Goal: Information Seeking & Learning: Learn about a topic

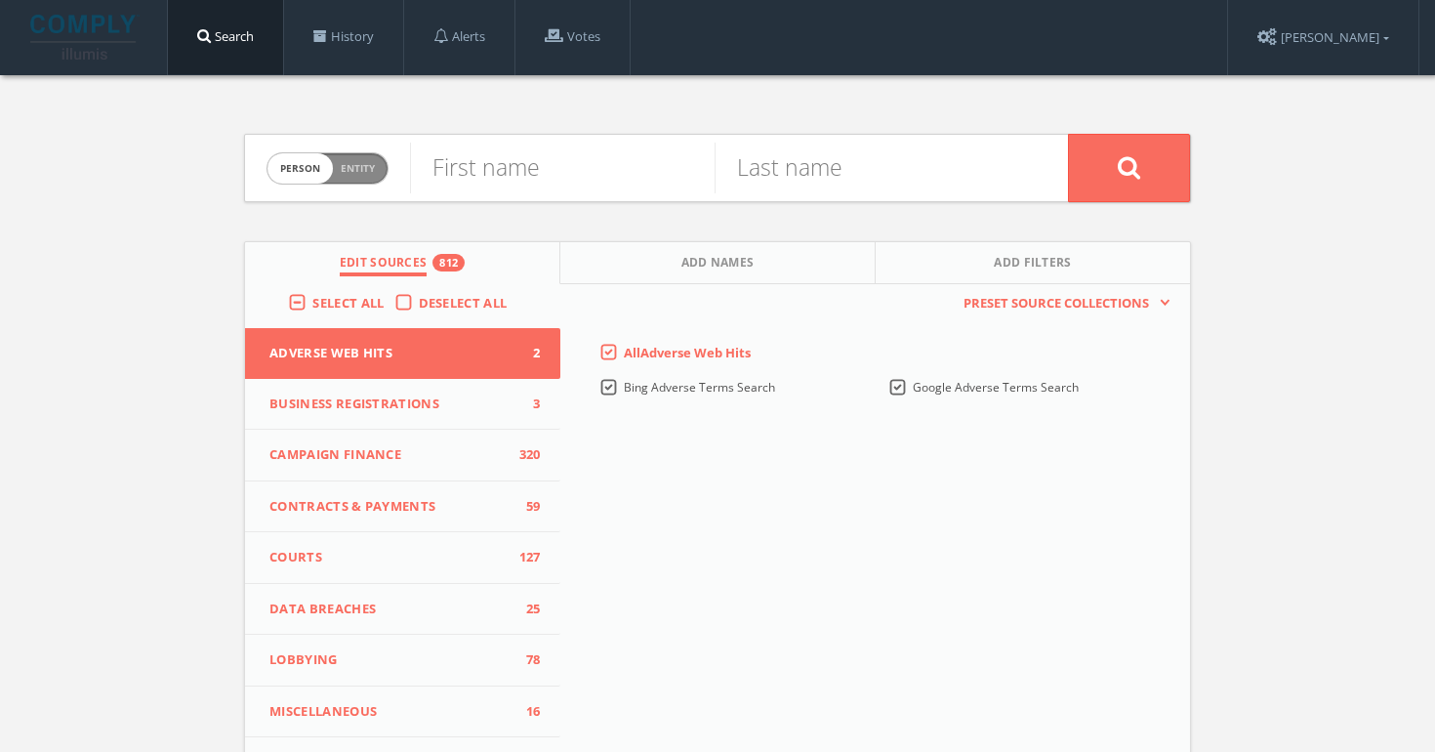
click at [330, 190] on div "Person Entity person" at bounding box center [328, 169] width 122 height 68
click at [331, 173] on span "person" at bounding box center [300, 168] width 65 height 30
checkbox input "true"
click at [664, 167] on input "text" at bounding box center [739, 168] width 658 height 51
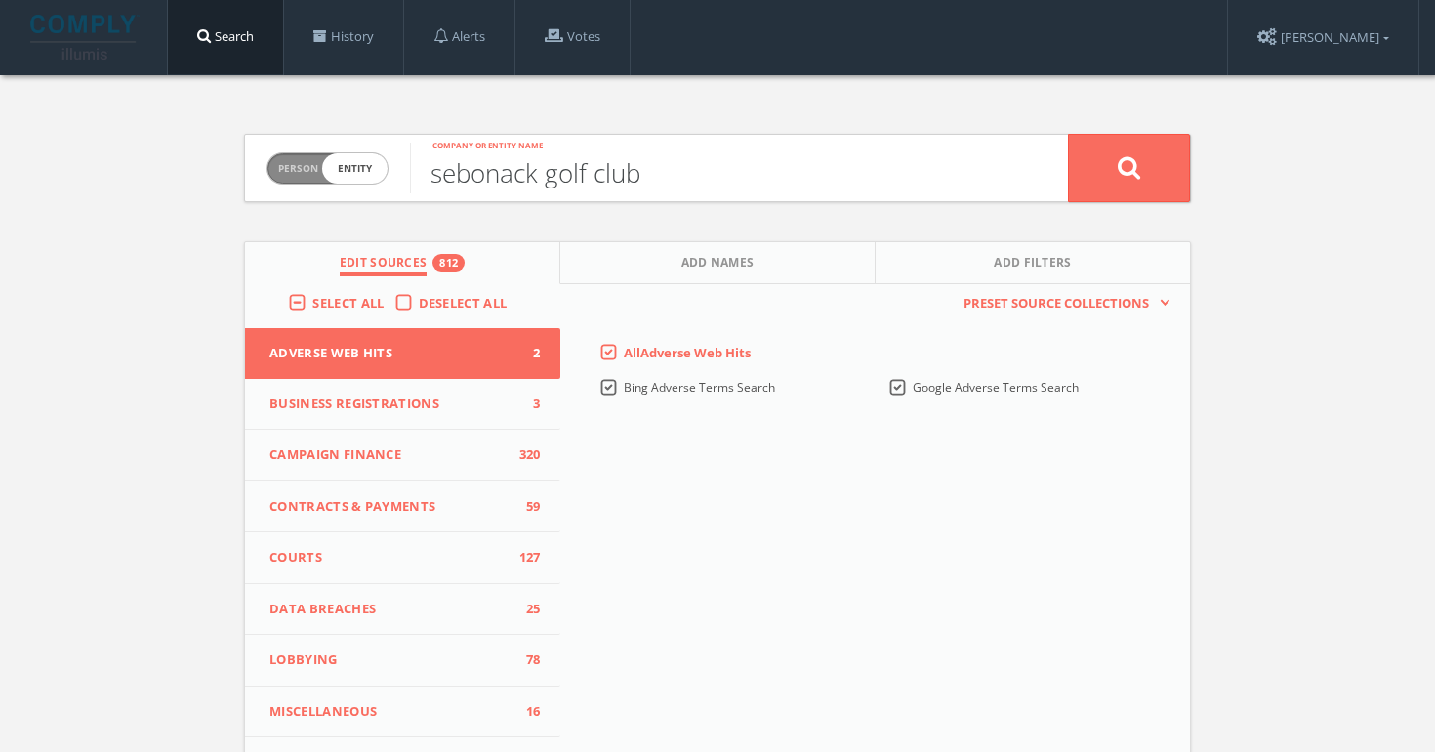
type input "sebonack golf club"
click at [1068, 134] on button at bounding box center [1129, 168] width 122 height 68
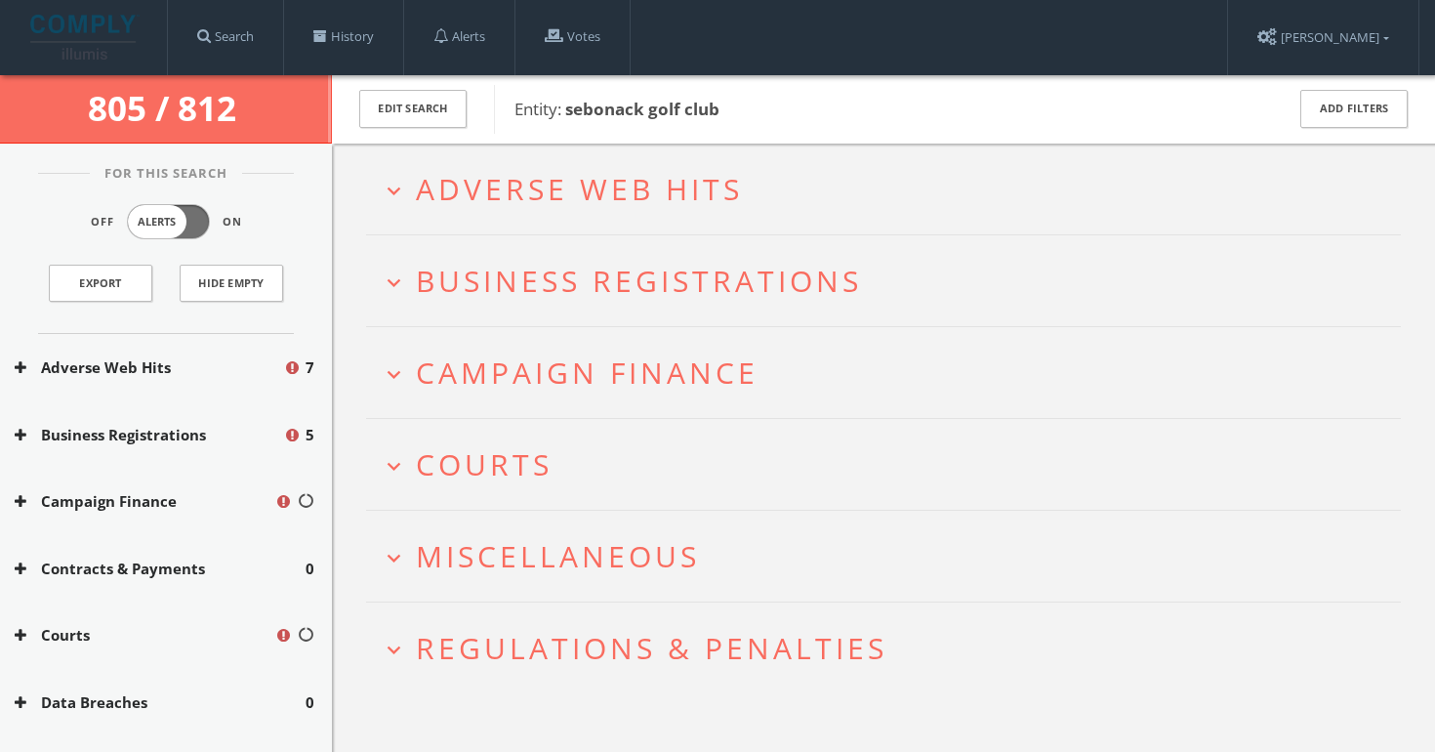
click at [477, 189] on span "Adverse Web Hits" at bounding box center [579, 189] width 327 height 40
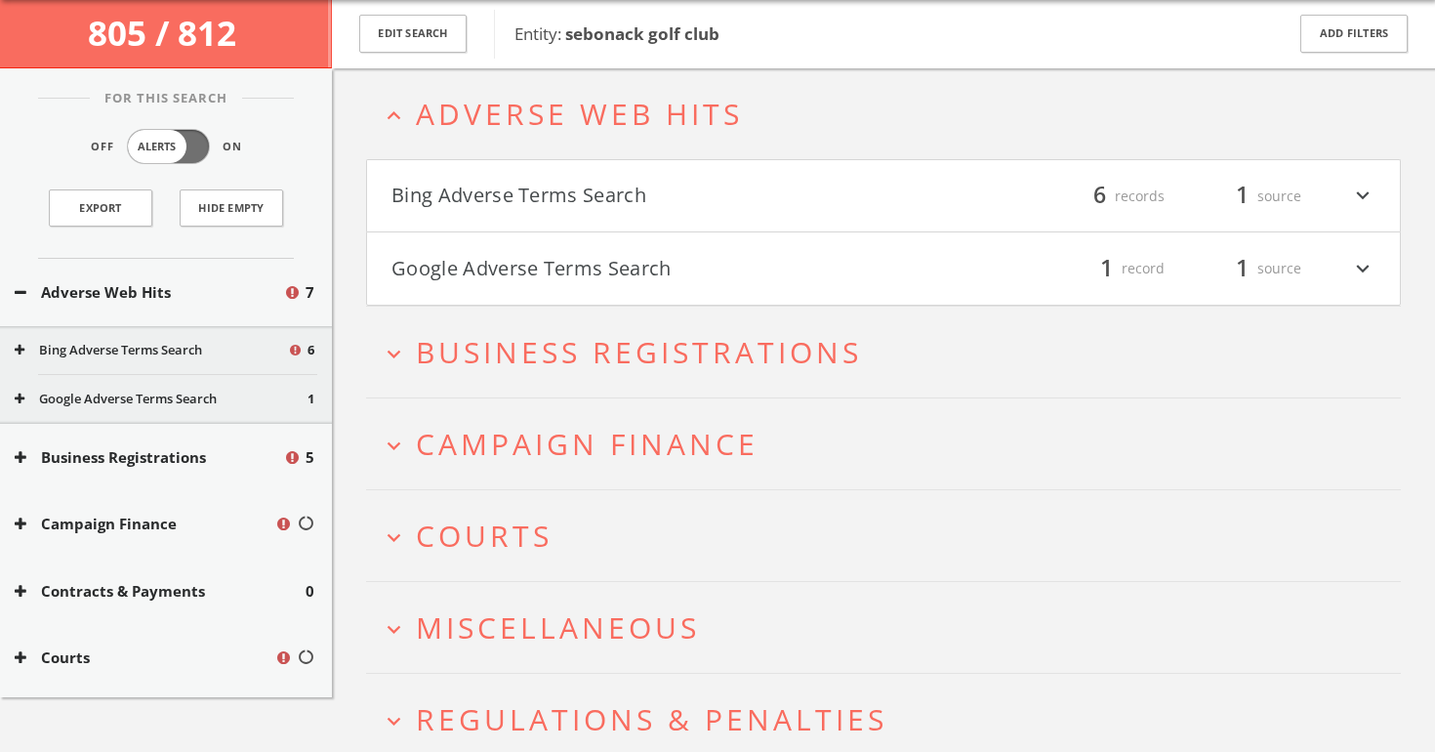
click at [569, 207] on button "Bing Adverse Terms Search" at bounding box center [638, 196] width 492 height 33
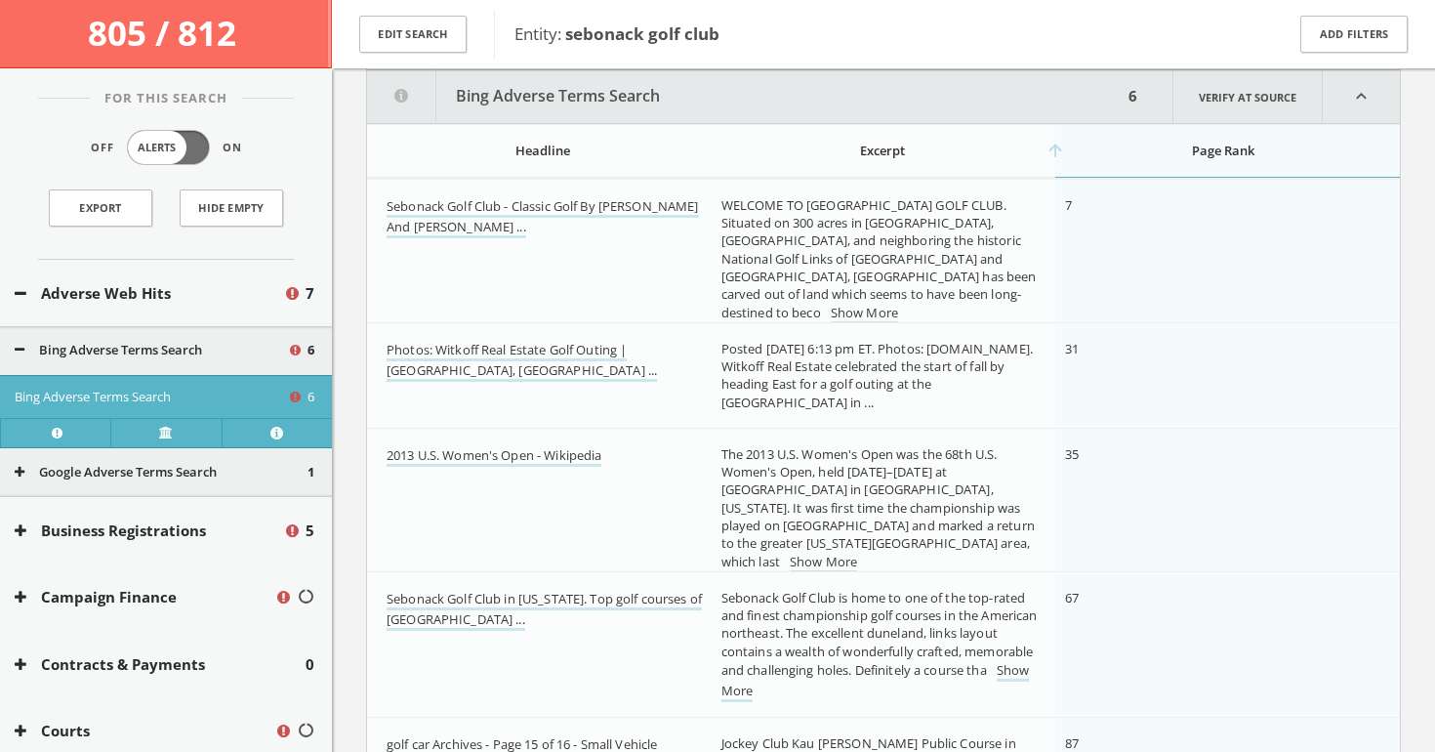
scroll to position [249, 0]
click at [549, 210] on link "Sebonack Golf Club - Classic Golf By [PERSON_NAME] And [PERSON_NAME] ..." at bounding box center [543, 216] width 312 height 41
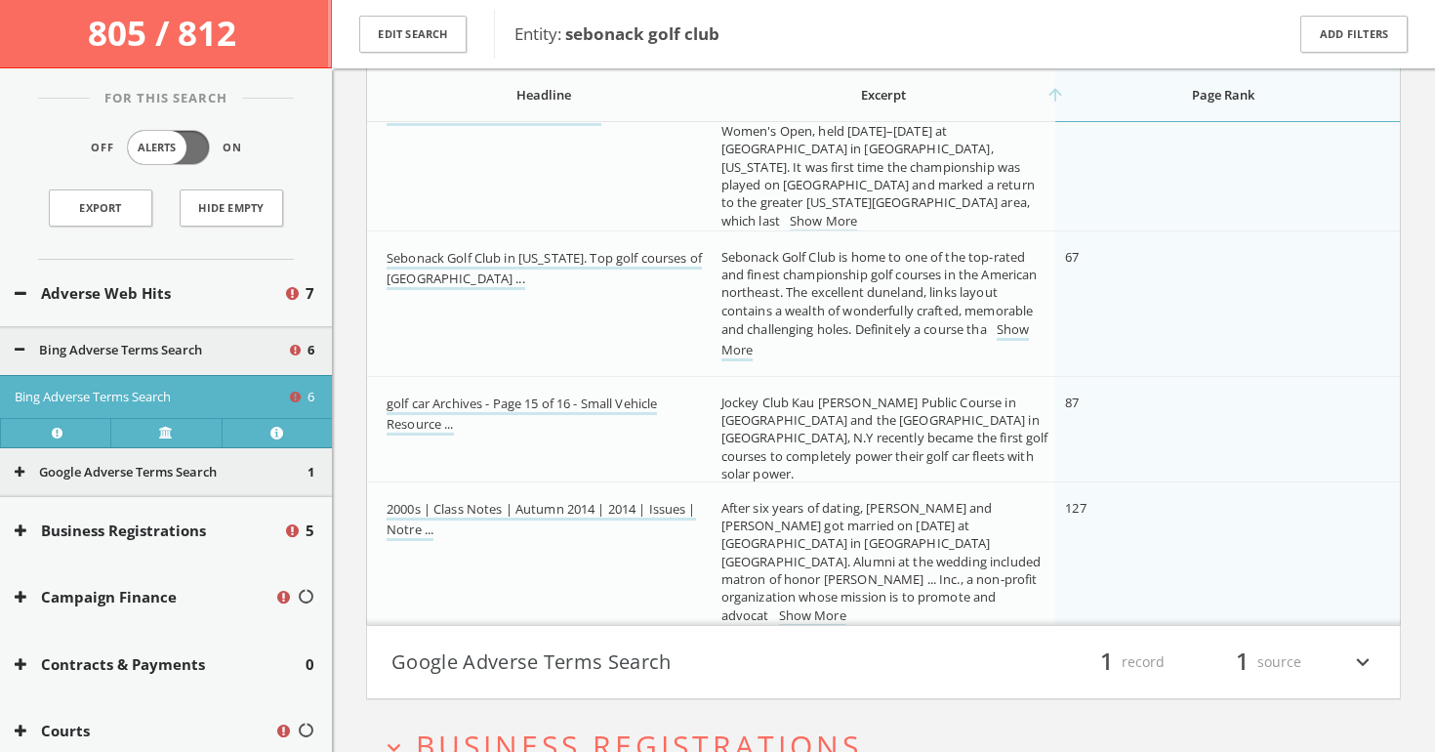
scroll to position [592, 0]
click at [736, 641] on h4 "Google Adverse Terms Search filter_list 1 record 1 source expand_more" at bounding box center [883, 659] width 1033 height 72
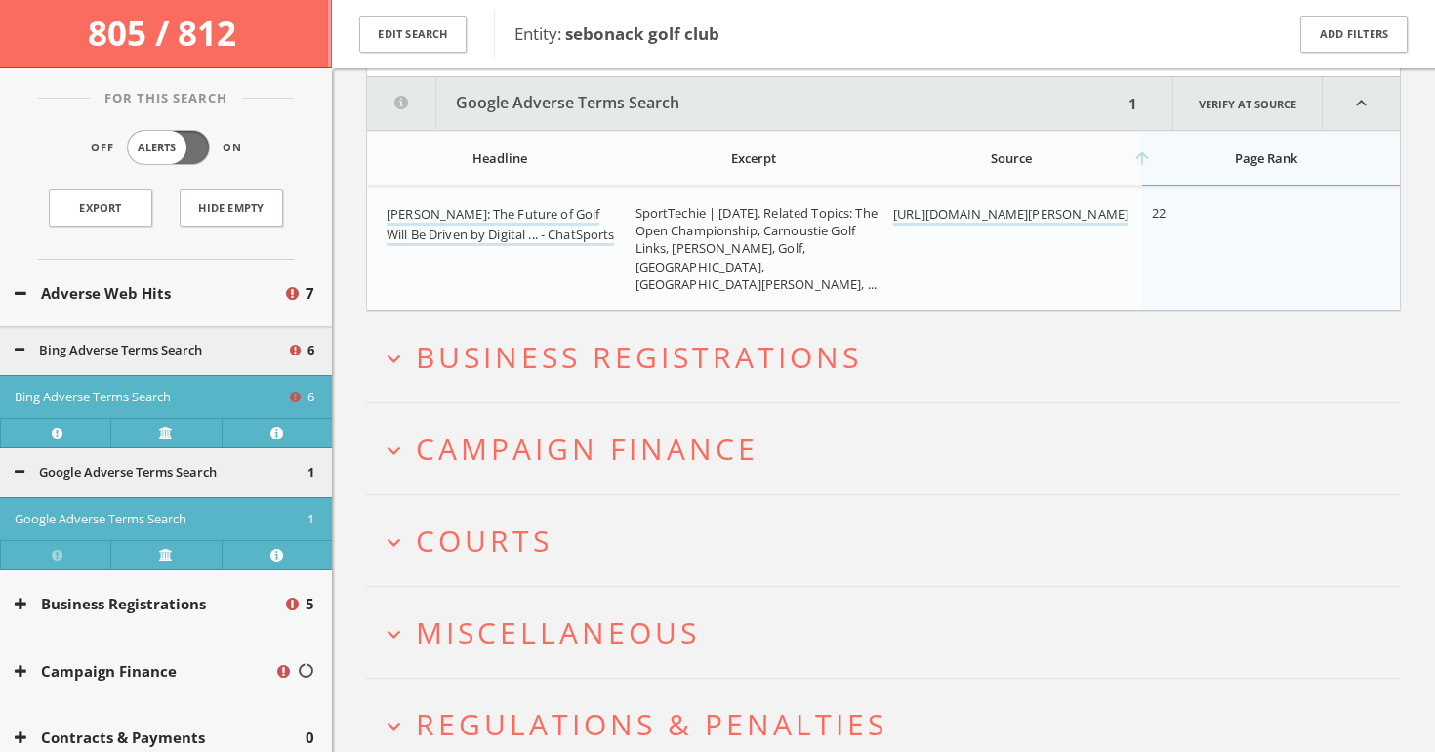
scroll to position [1219, 0]
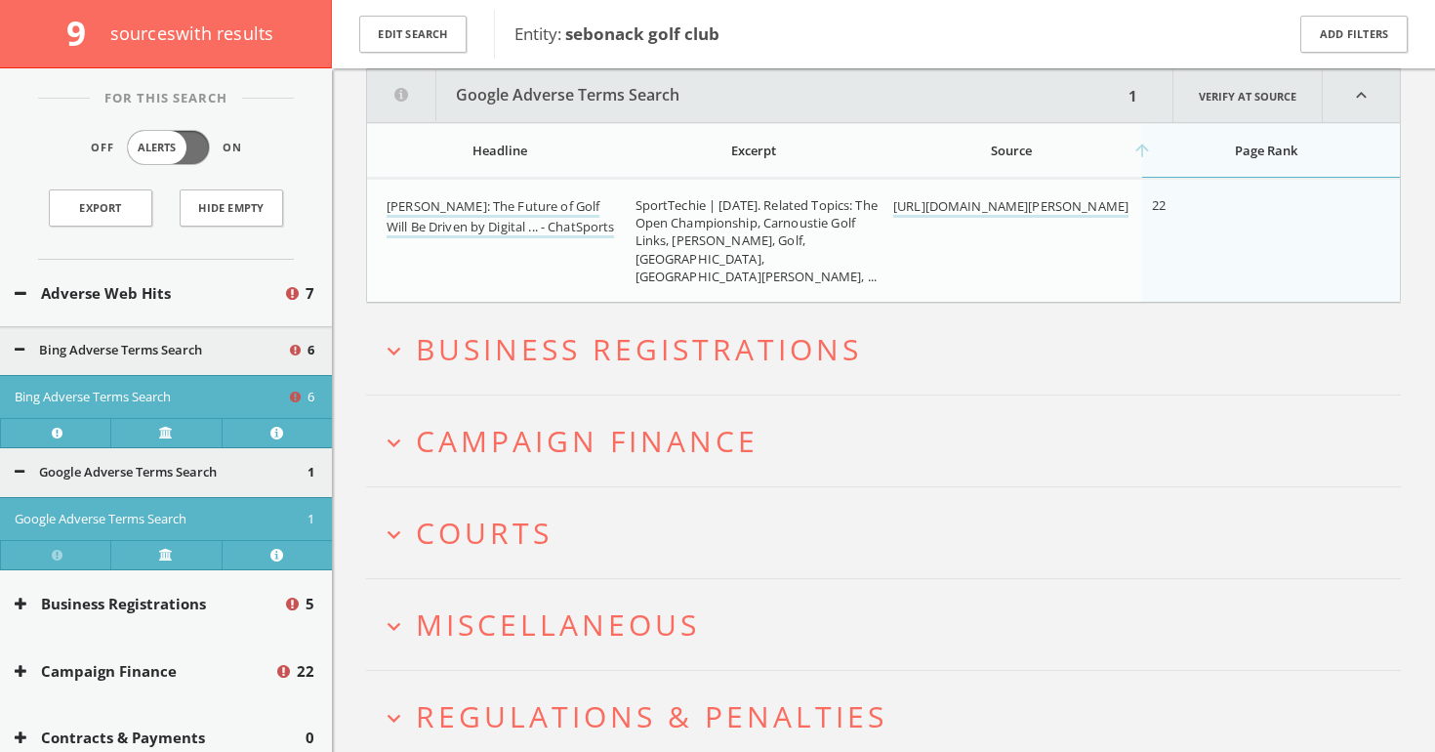
click at [488, 362] on span "Business Registrations" at bounding box center [639, 349] width 446 height 40
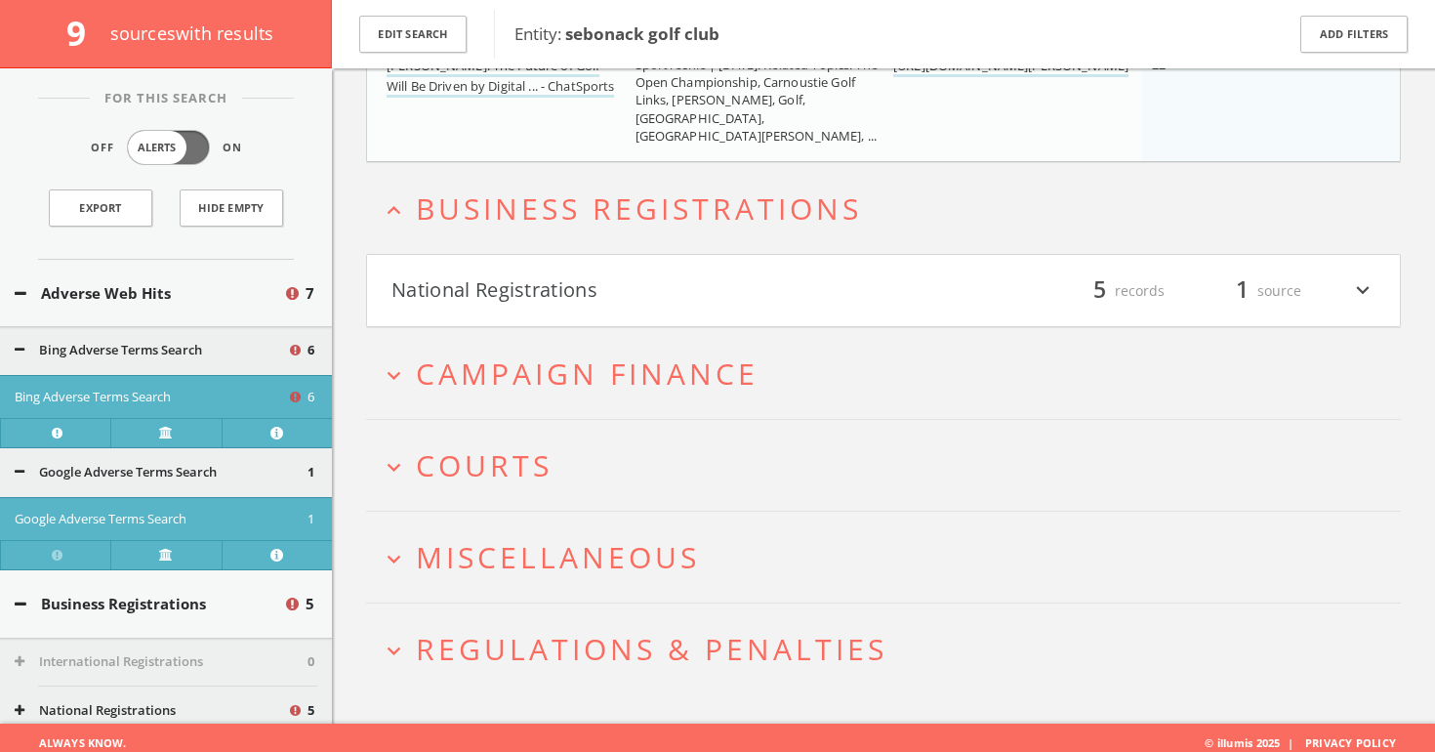
scroll to position [1370, 0]
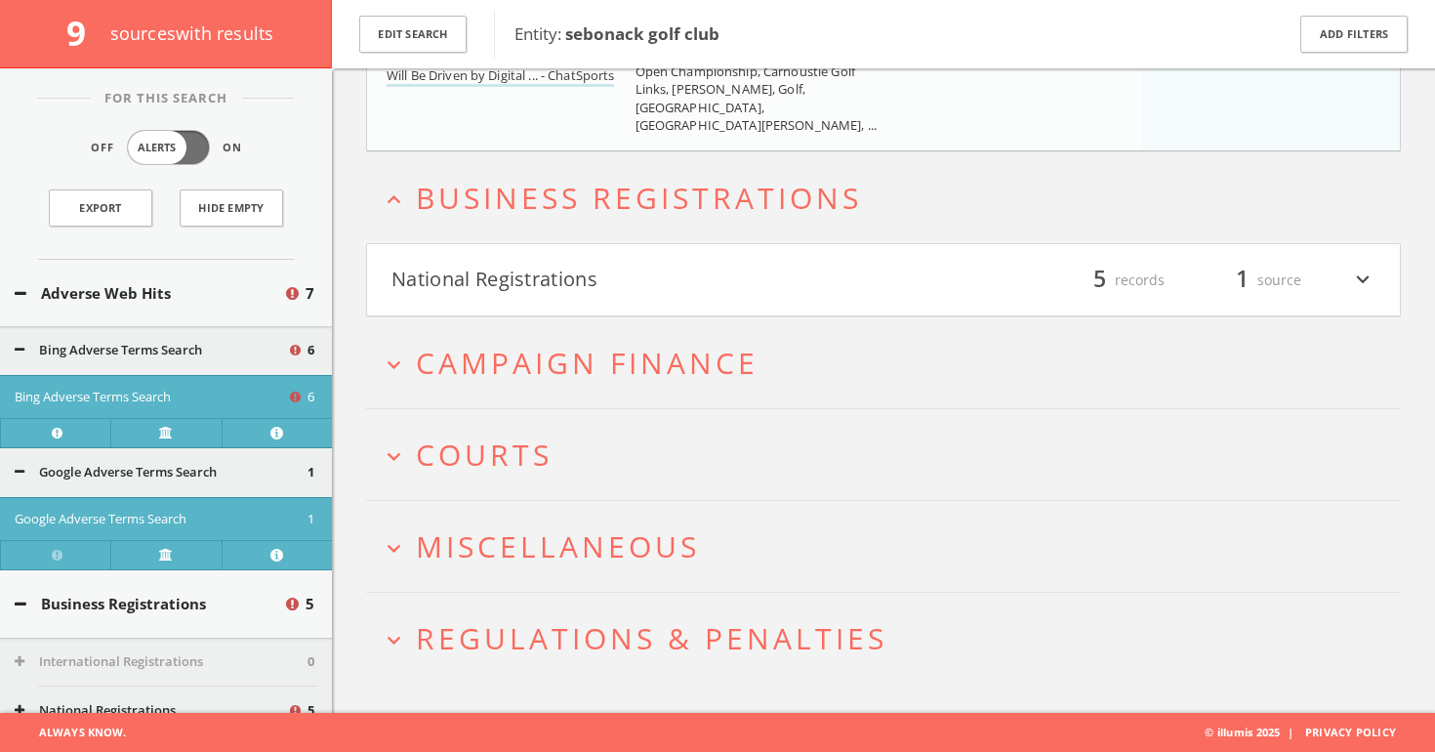
click at [612, 289] on button "National Registrations" at bounding box center [638, 280] width 492 height 33
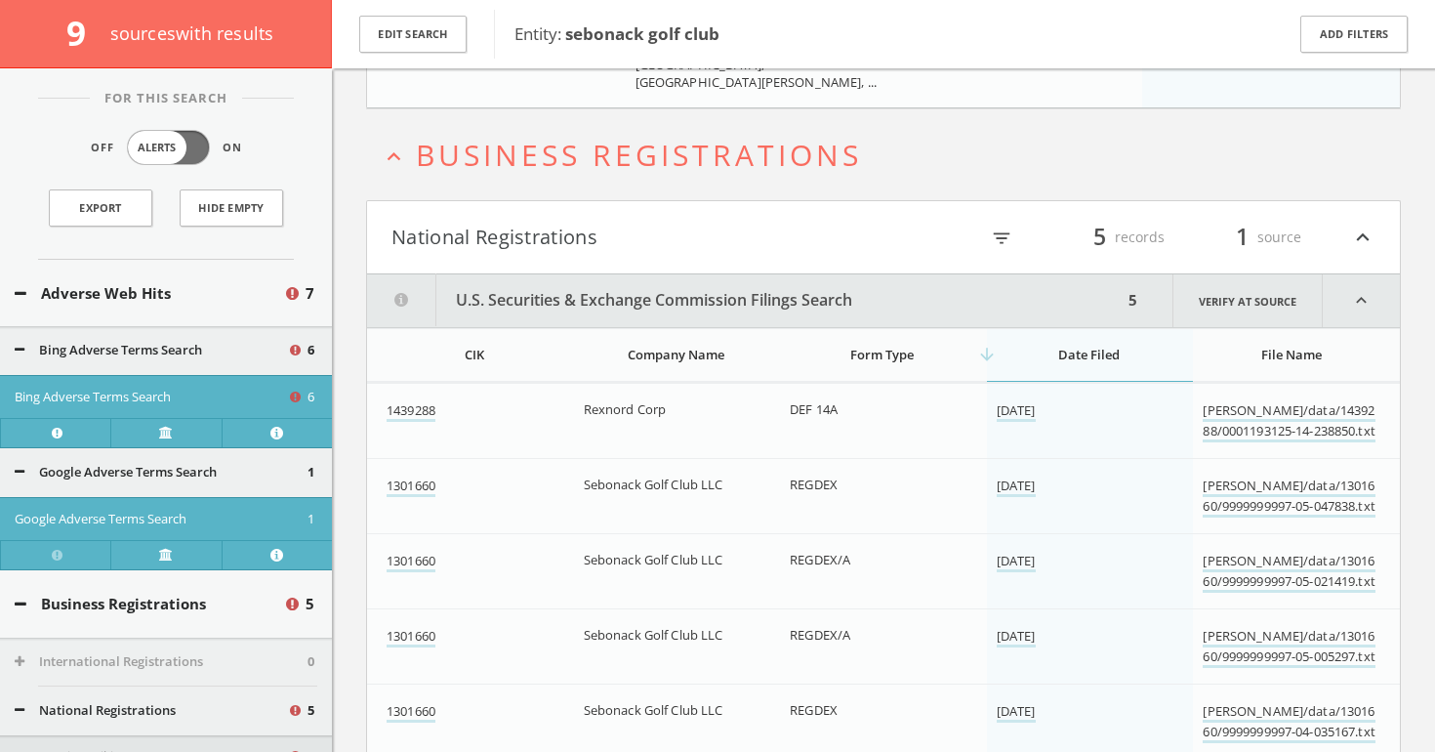
click at [526, 135] on span "Business Registrations" at bounding box center [639, 155] width 446 height 40
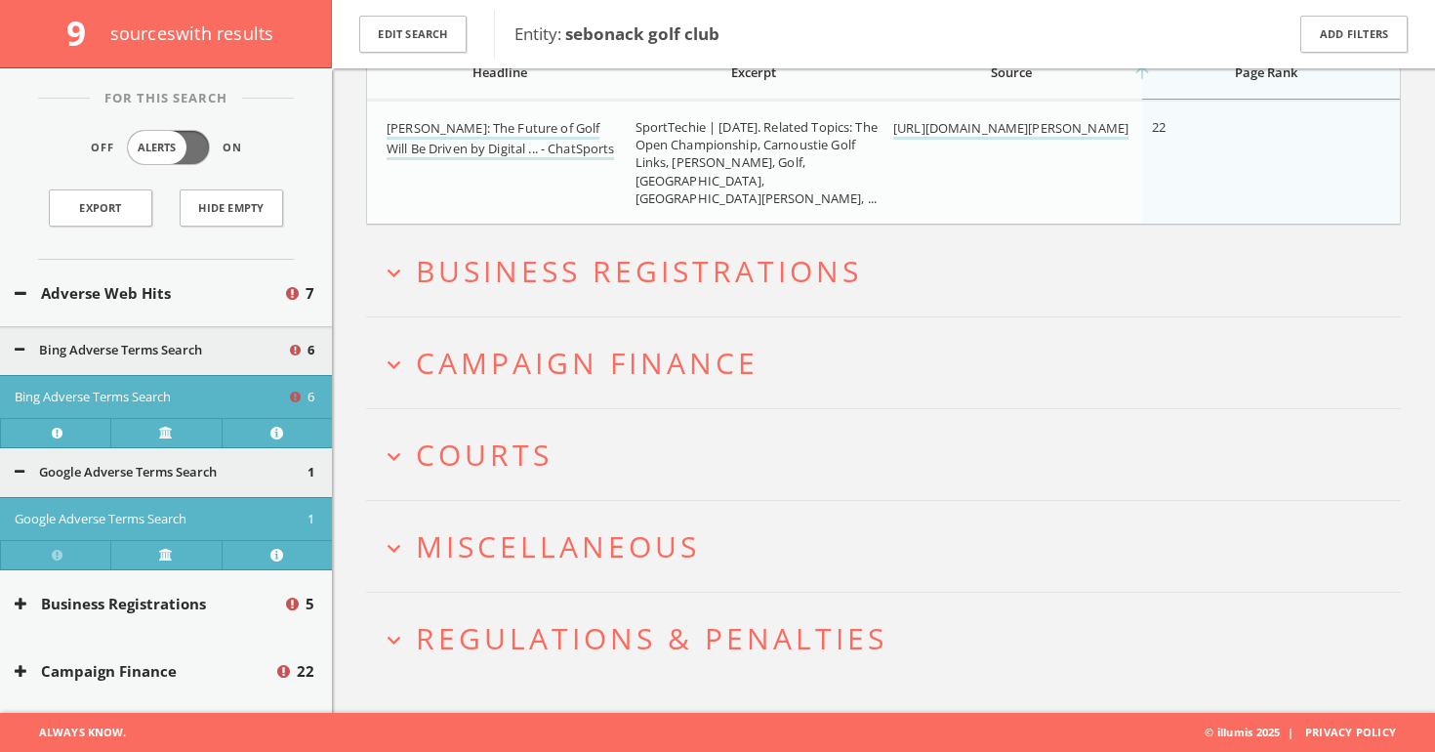
scroll to position [1296, 0]
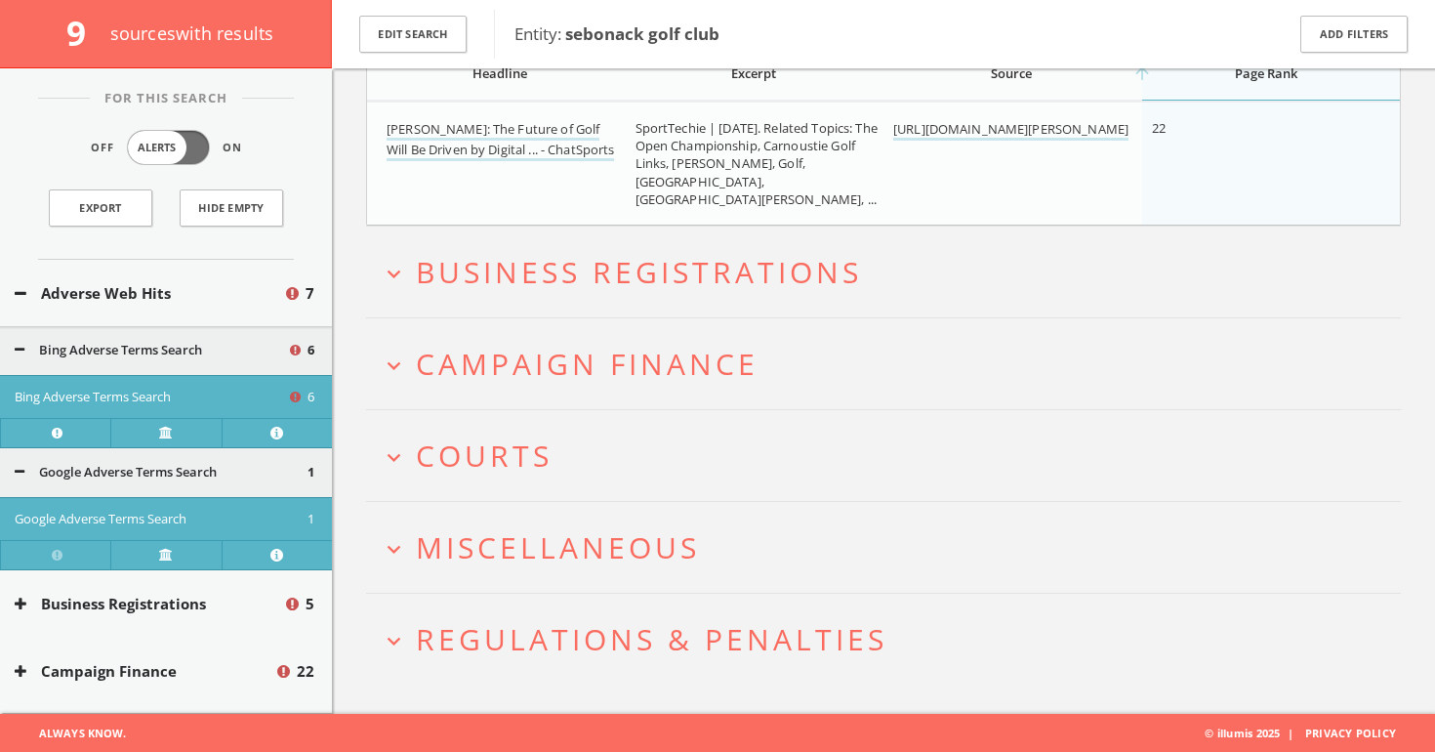
click at [535, 356] on span "Campaign Finance" at bounding box center [587, 364] width 343 height 40
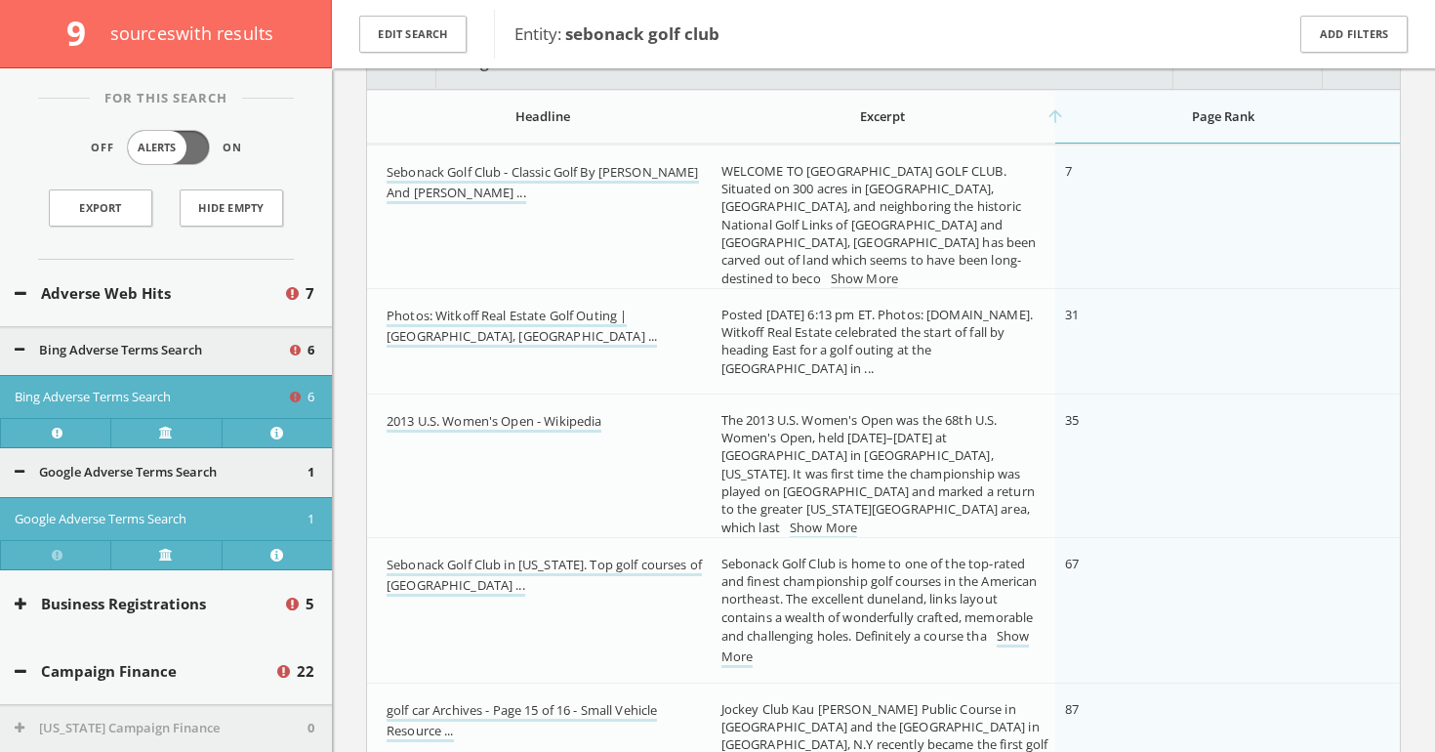
scroll to position [0, 0]
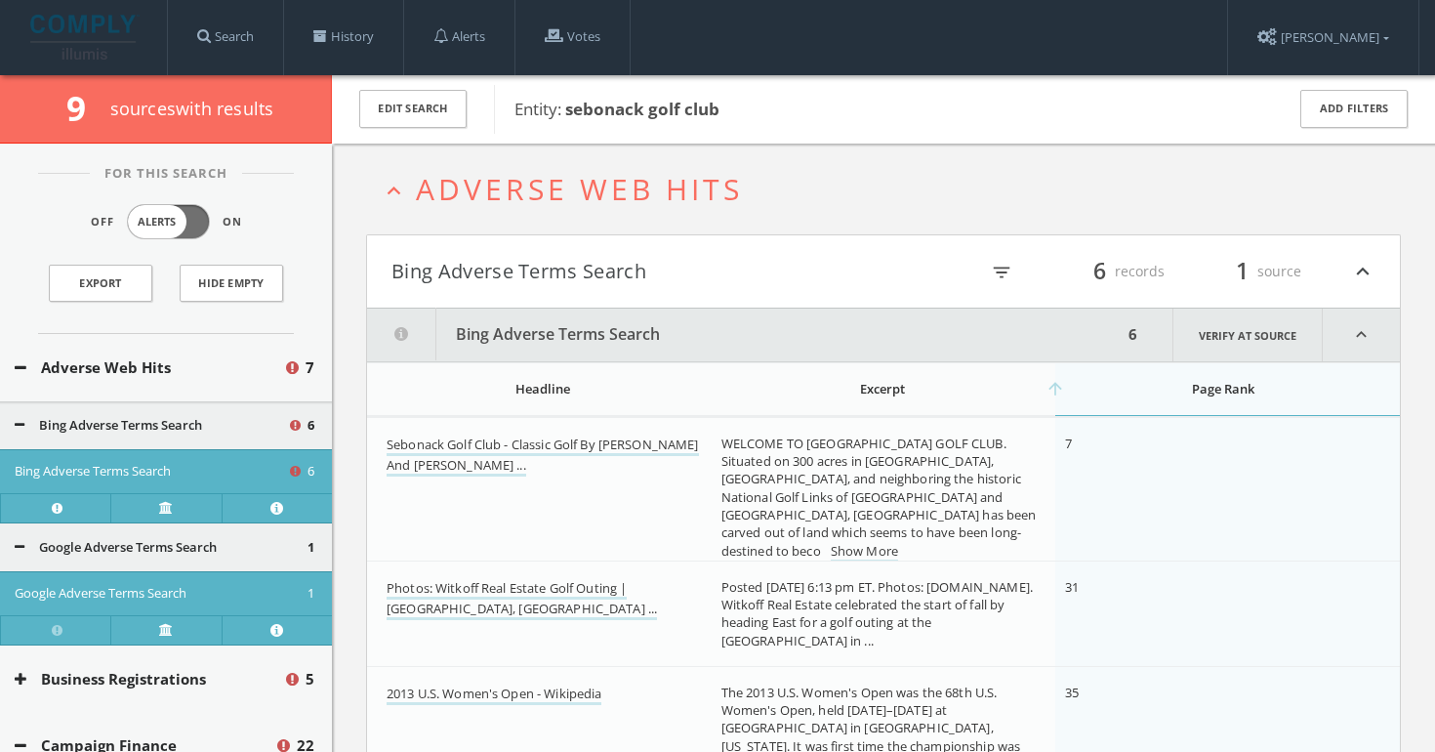
click at [561, 209] on h2 "expand_less Adverse Web Hits" at bounding box center [883, 189] width 1035 height 91
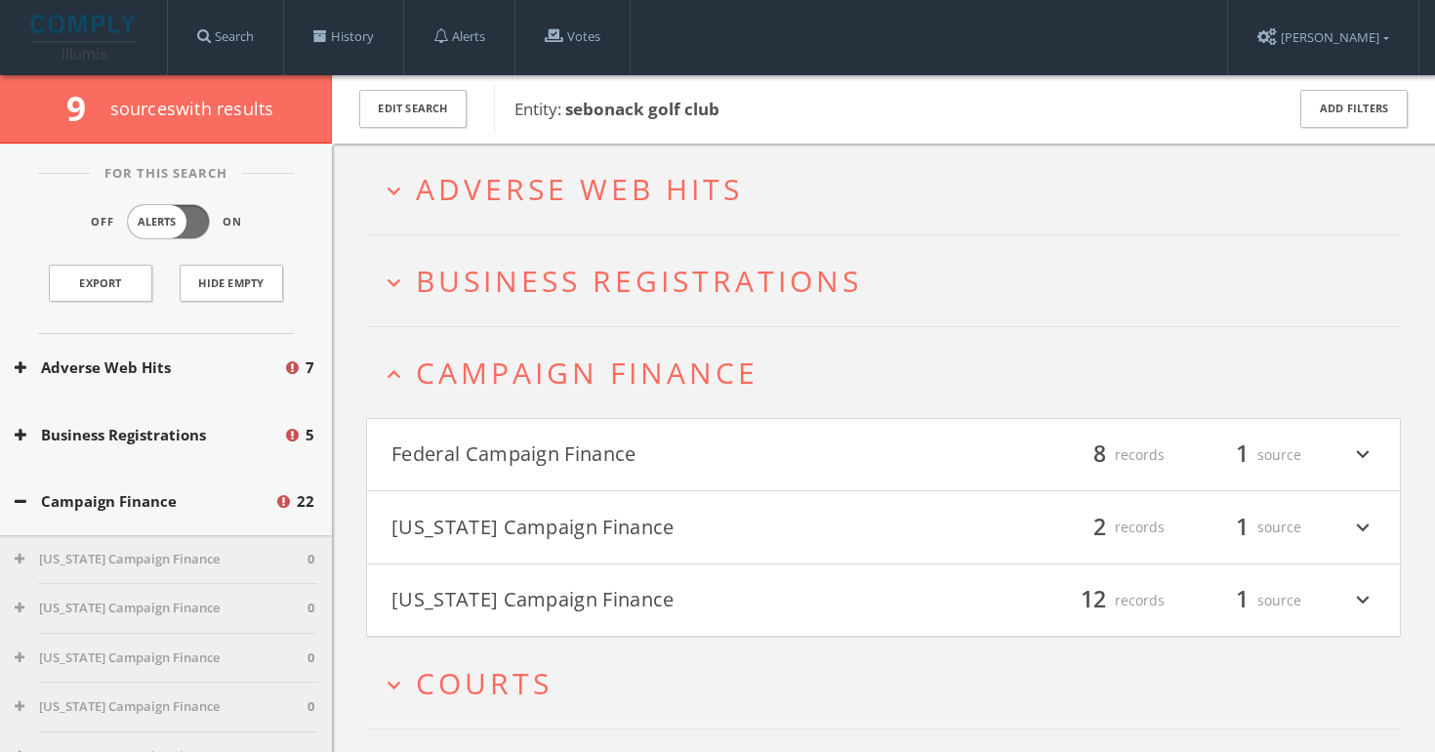
click at [524, 445] on button "Federal Campaign Finance" at bounding box center [638, 454] width 492 height 33
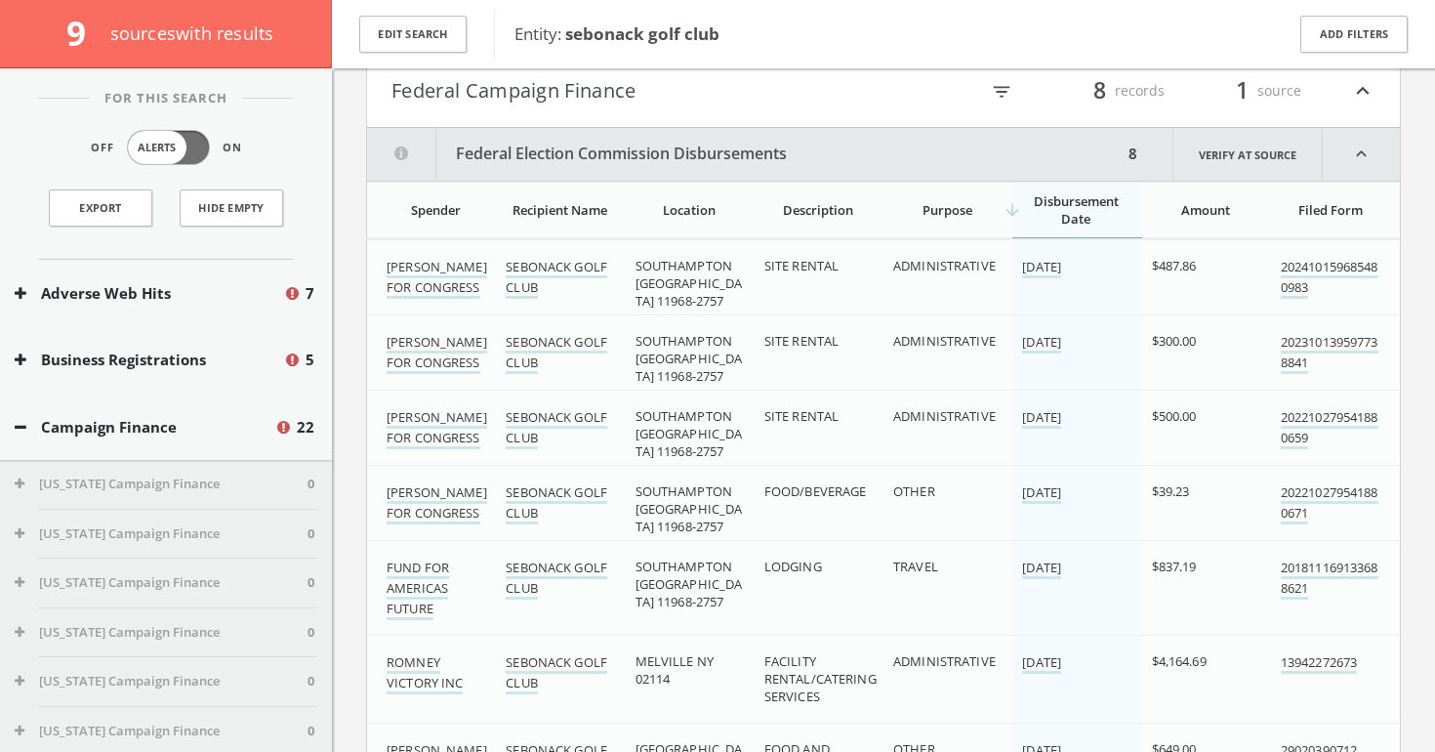
scroll to position [311, 0]
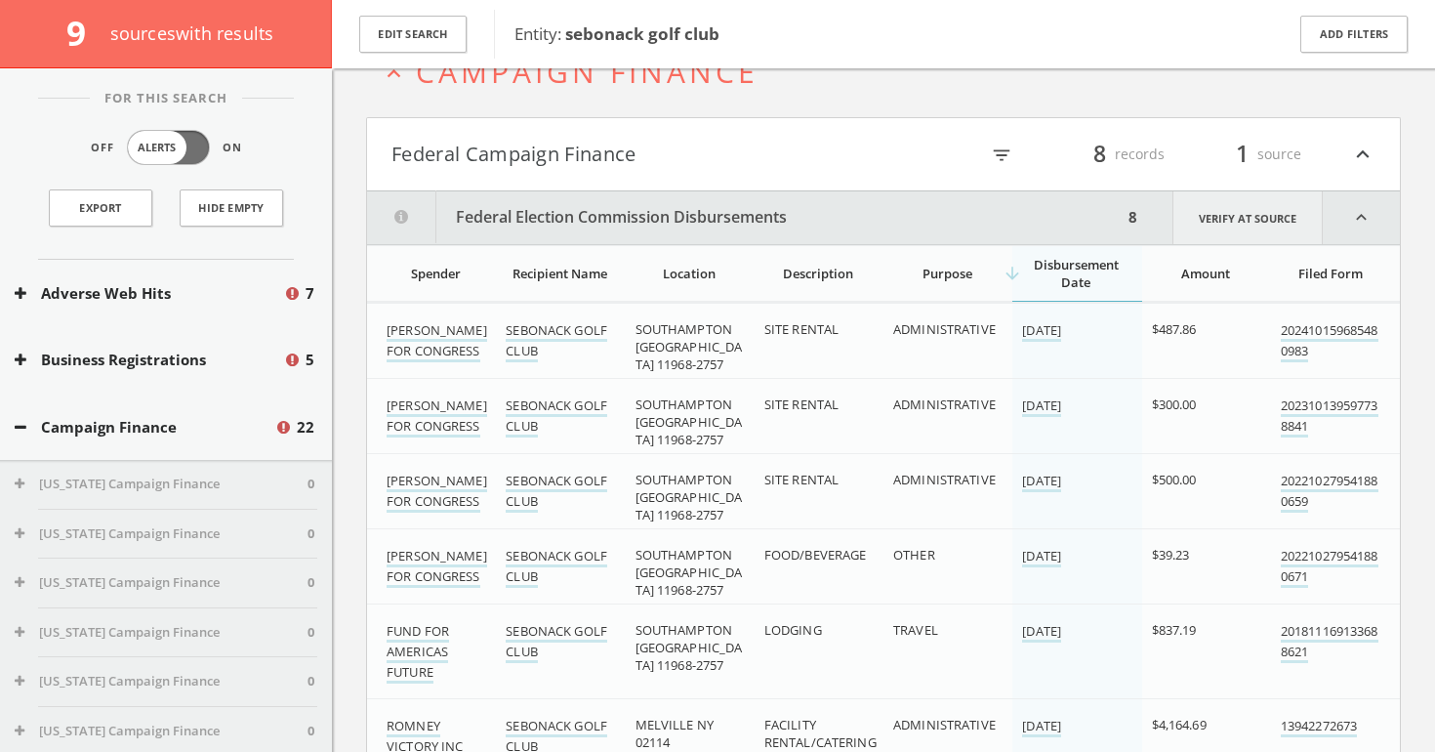
click at [1236, 217] on link "Verify at source" at bounding box center [1248, 217] width 150 height 53
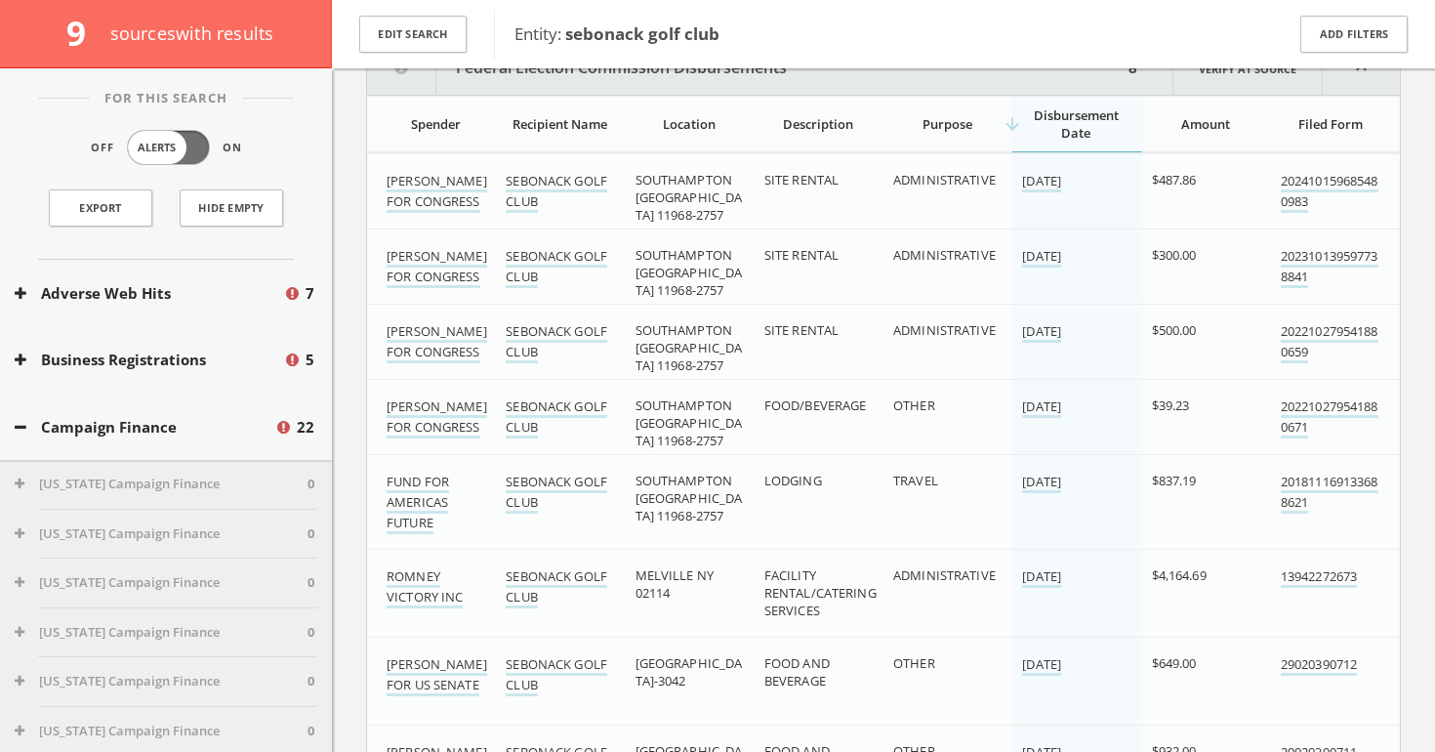
scroll to position [462, 0]
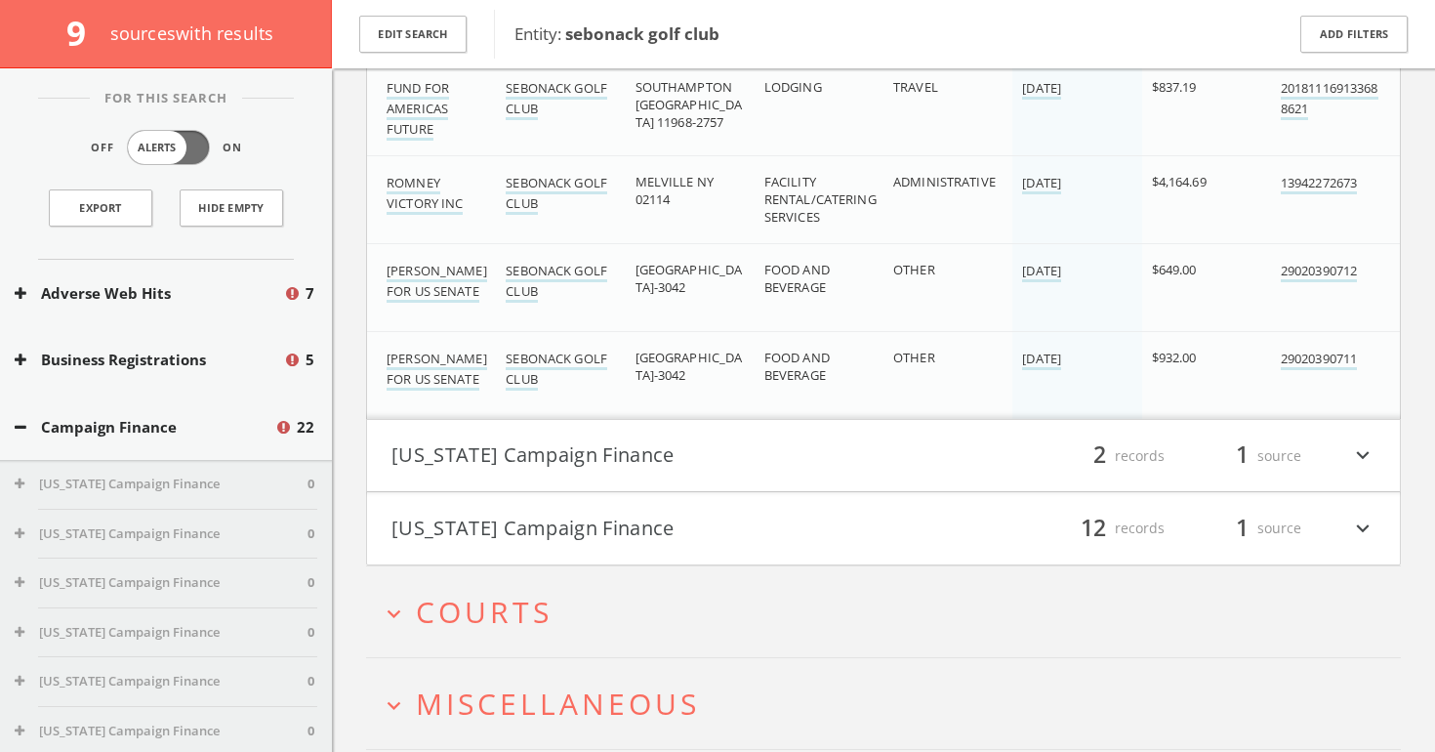
click at [690, 451] on button "[US_STATE] Campaign Finance" at bounding box center [638, 455] width 492 height 33
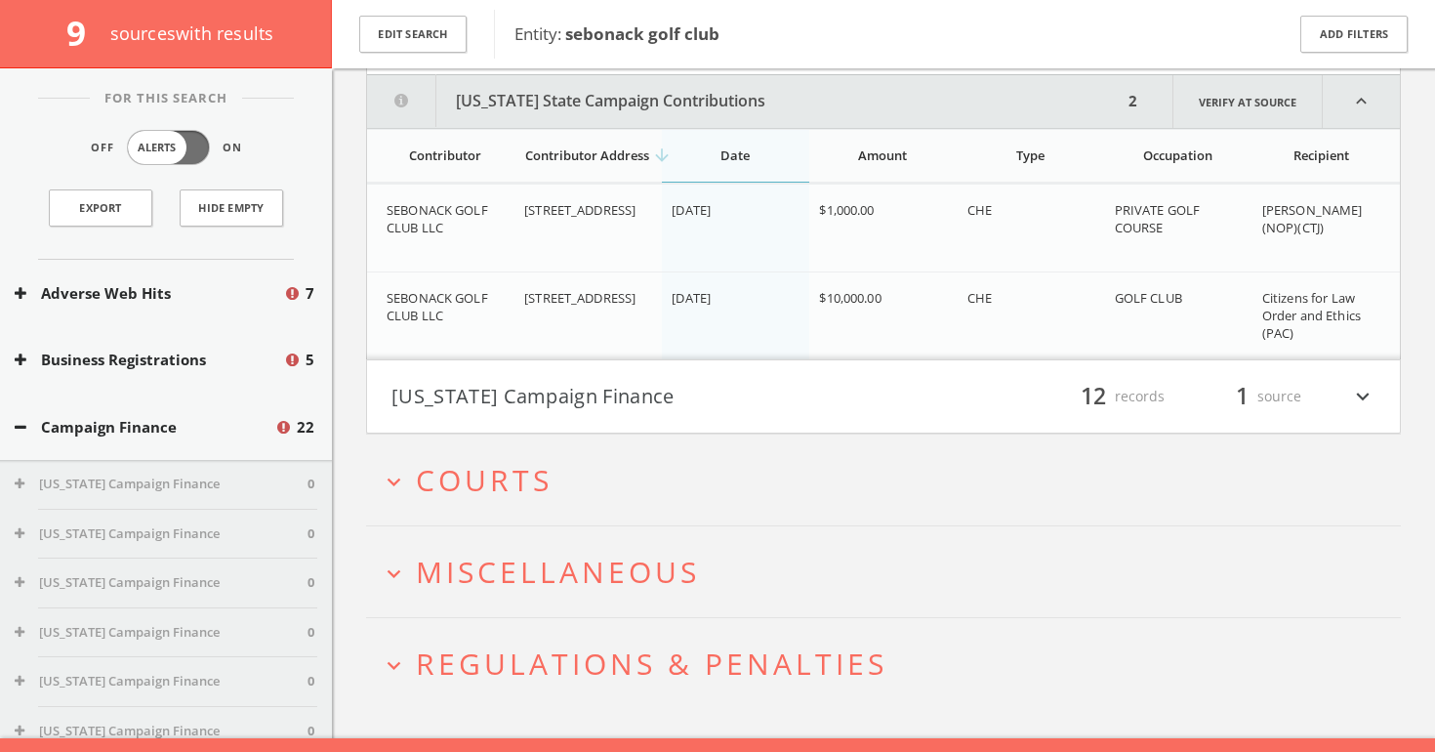
scroll to position [1277, 0]
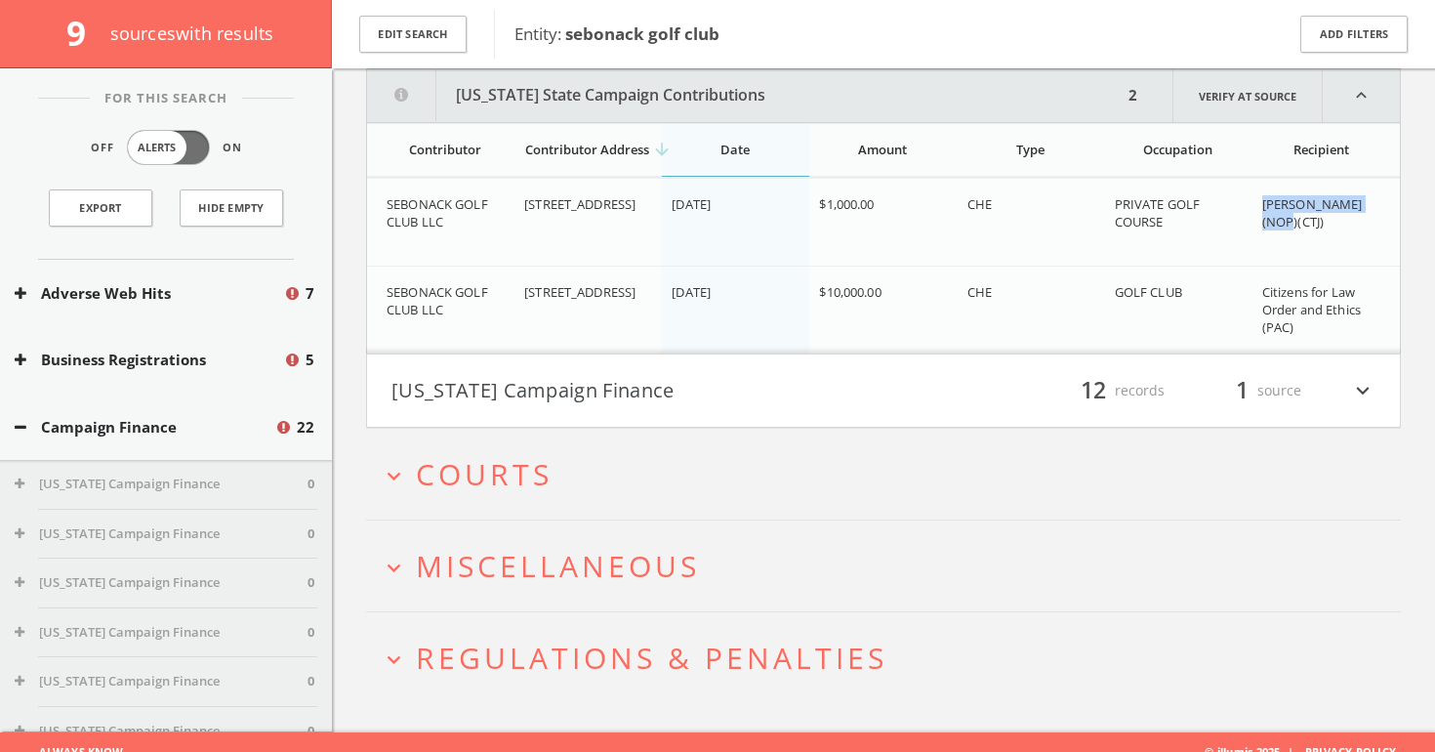
copy span "[PERSON_NAME]"
drag, startPoint x: 1263, startPoint y: 203, endPoint x: 1395, endPoint y: 204, distance: 131.8
click at [1395, 204] on td "[PERSON_NAME] (NOP)(CTJ)" at bounding box center [1326, 223] width 147 height 88
click at [741, 354] on h4 "[US_STATE] Campaign Finance filter_list 12 records 1 source expand_more" at bounding box center [883, 390] width 1033 height 72
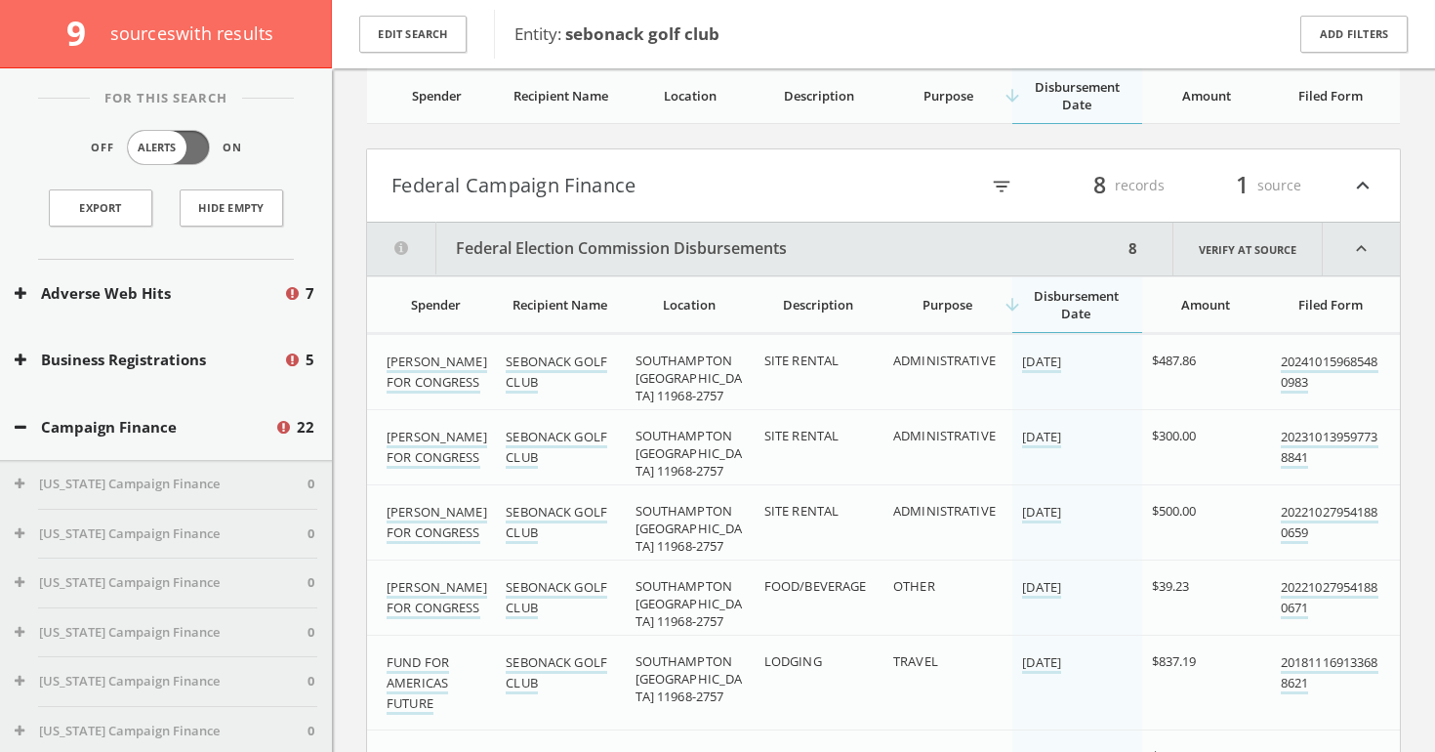
scroll to position [0, 0]
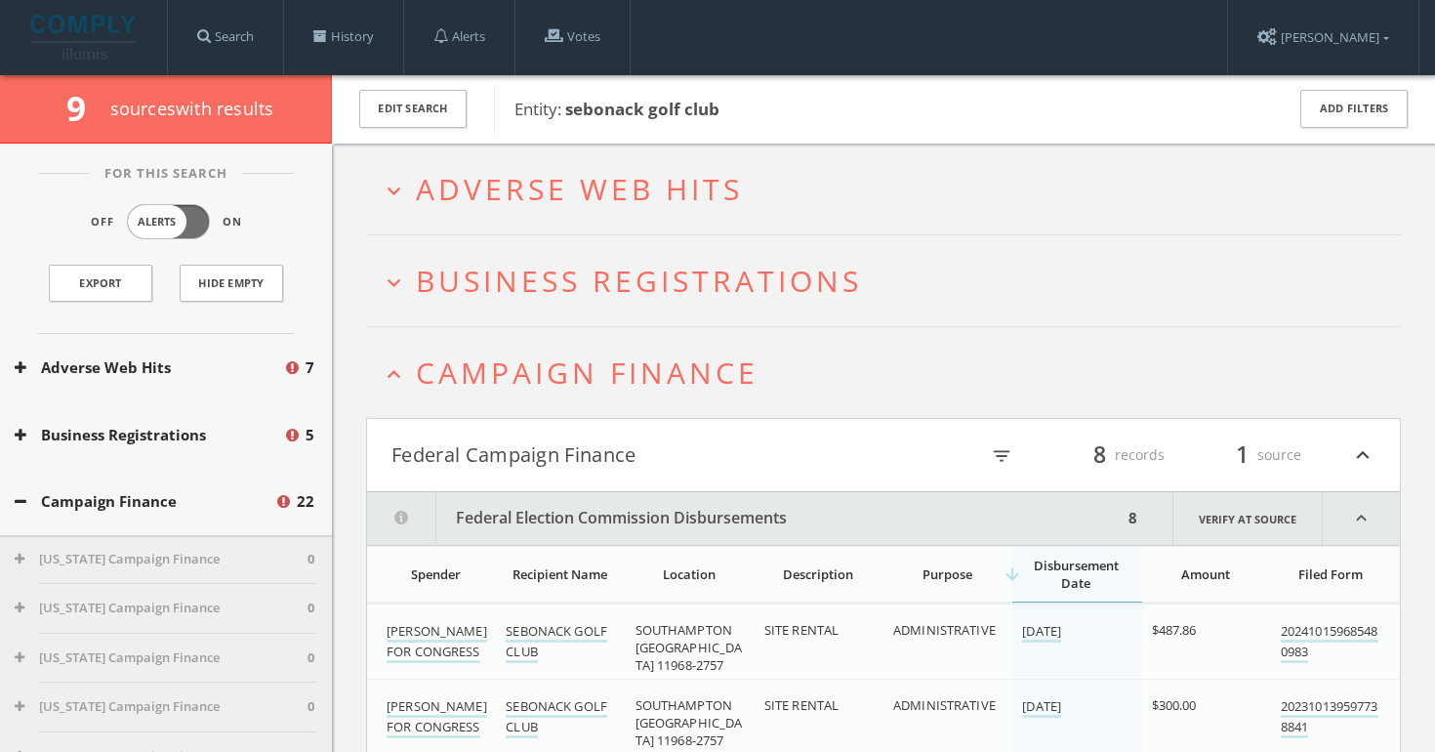
click at [509, 380] on span "Campaign Finance" at bounding box center [587, 372] width 343 height 40
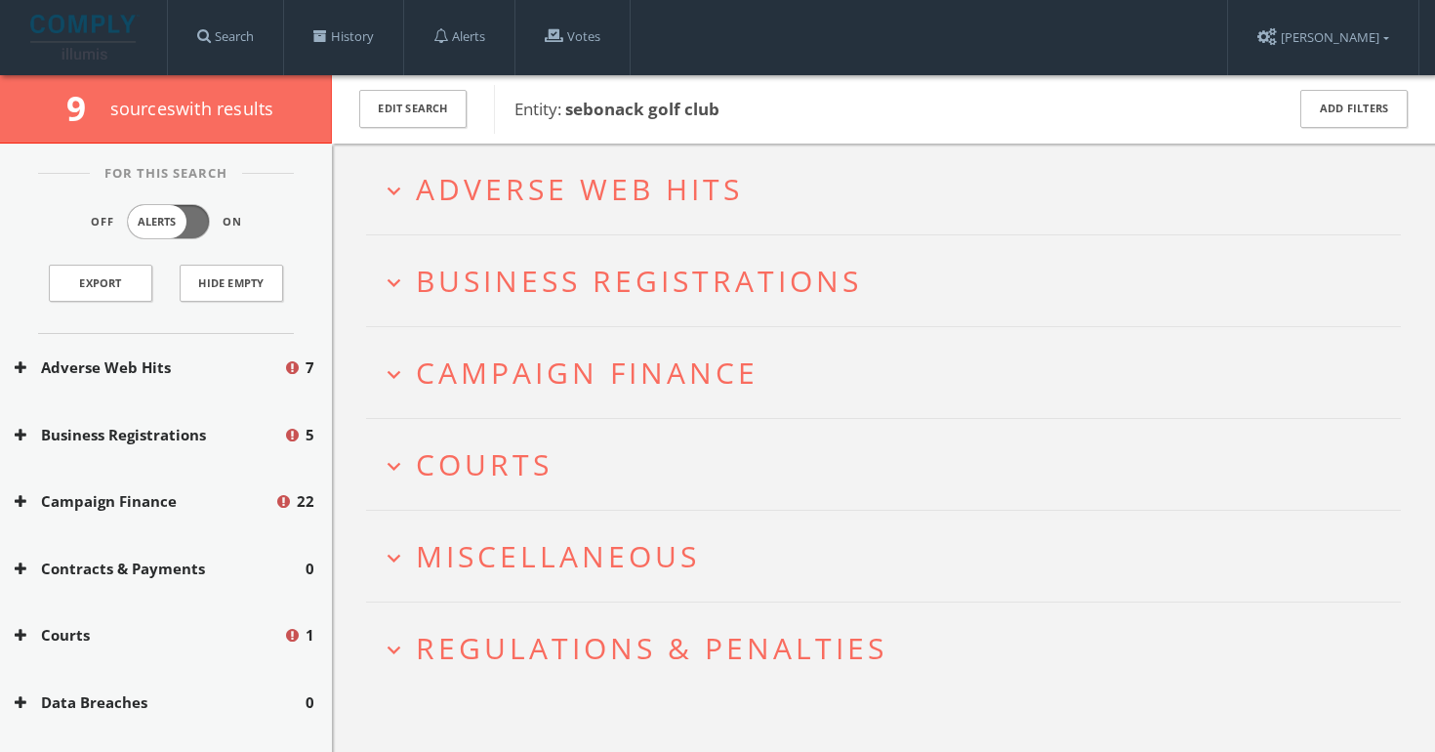
click at [493, 466] on span "Courts" at bounding box center [484, 464] width 137 height 40
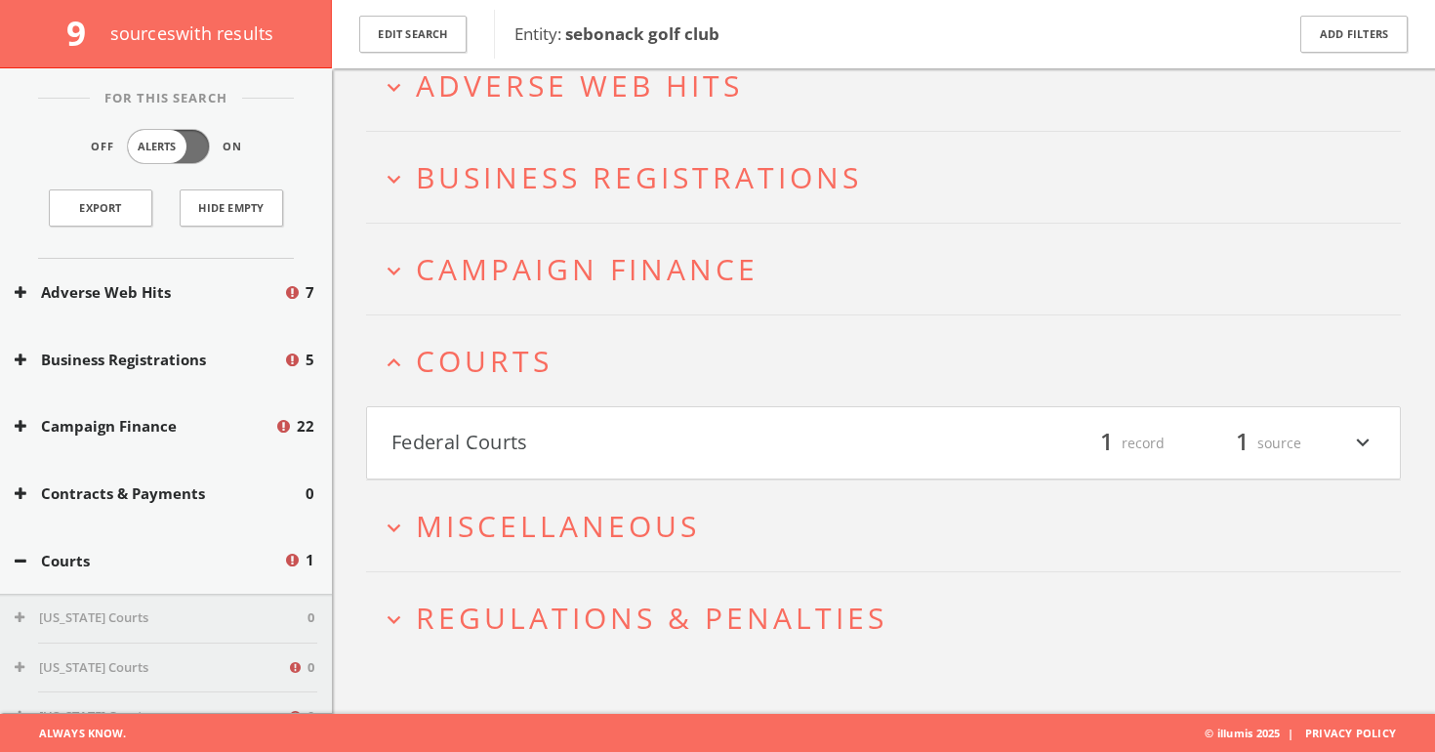
click at [507, 431] on button "Federal Courts" at bounding box center [638, 443] width 492 height 33
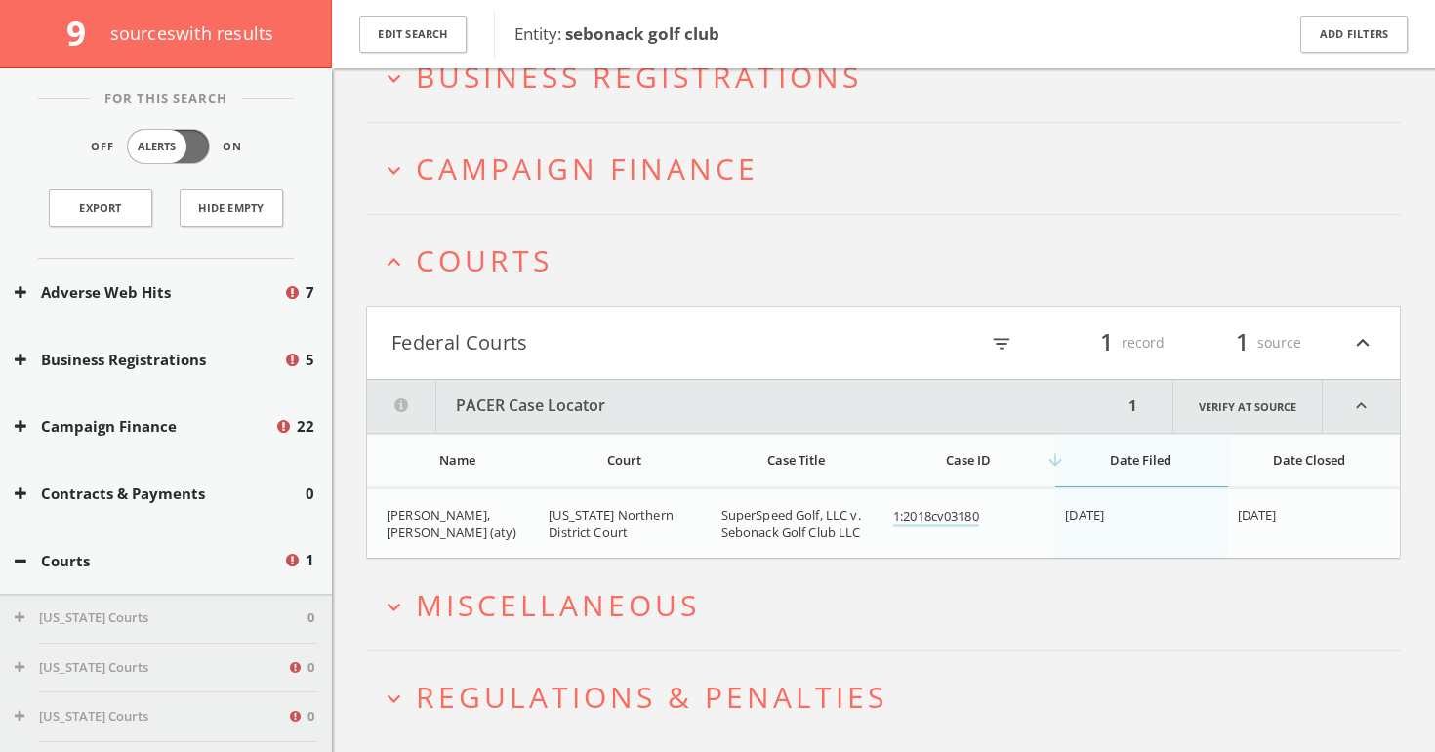
scroll to position [272, 0]
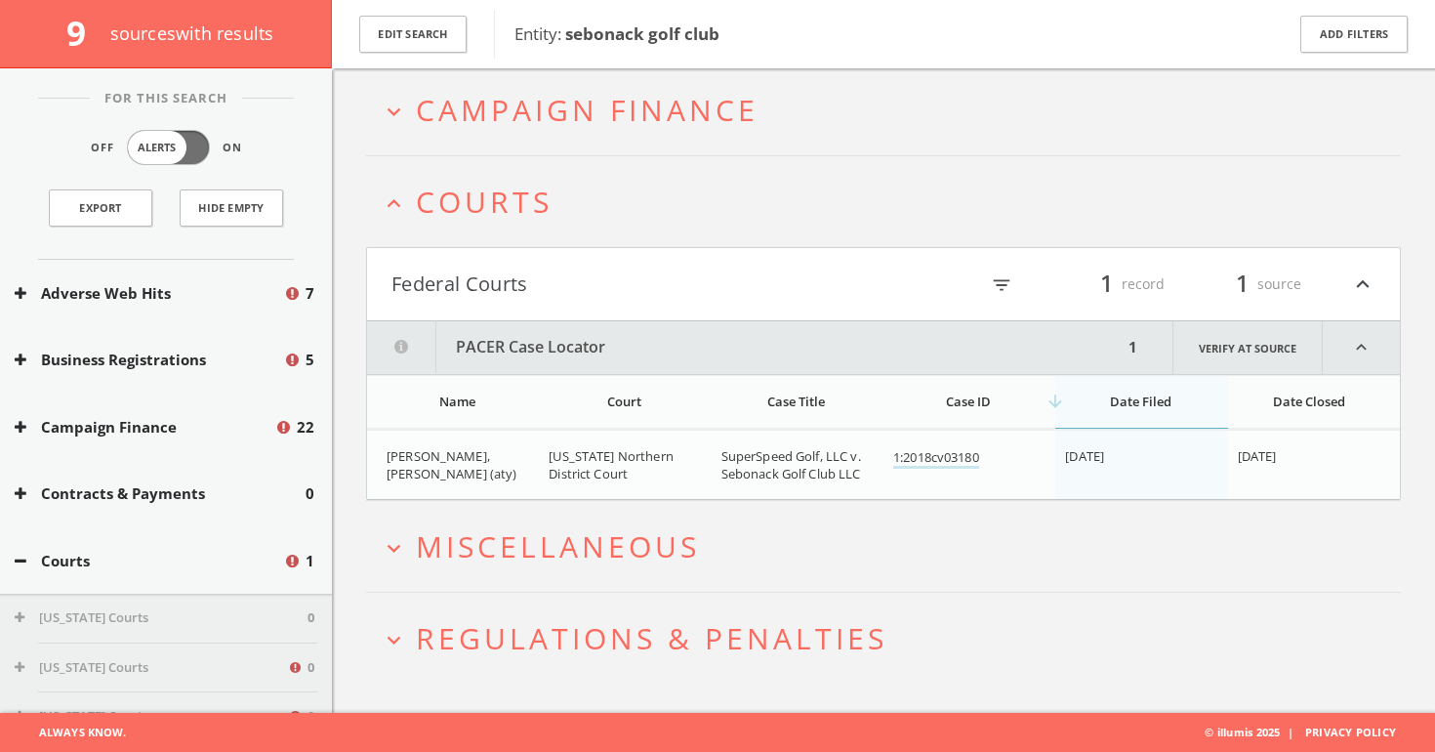
click at [671, 530] on span "Miscellaneous" at bounding box center [558, 546] width 284 height 40
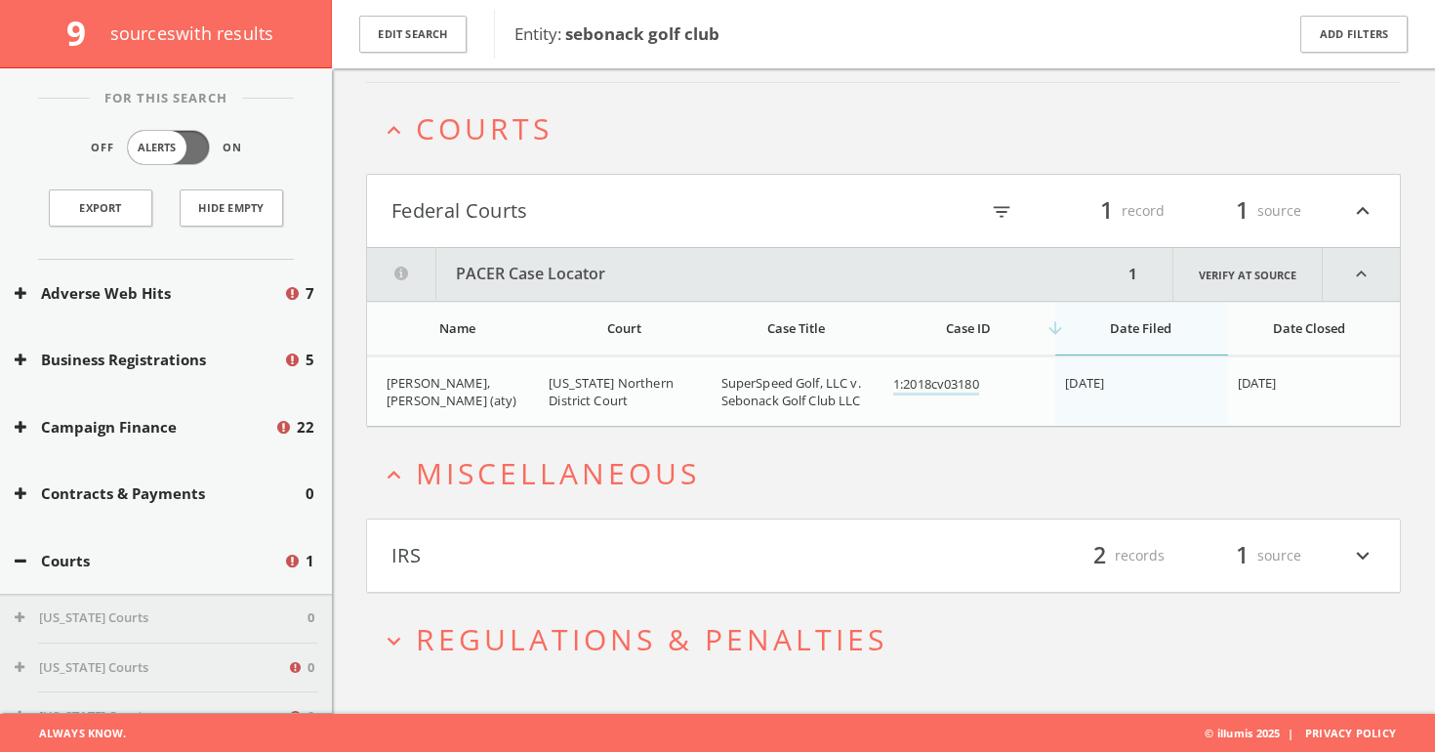
click at [641, 559] on button "IRS" at bounding box center [638, 555] width 492 height 33
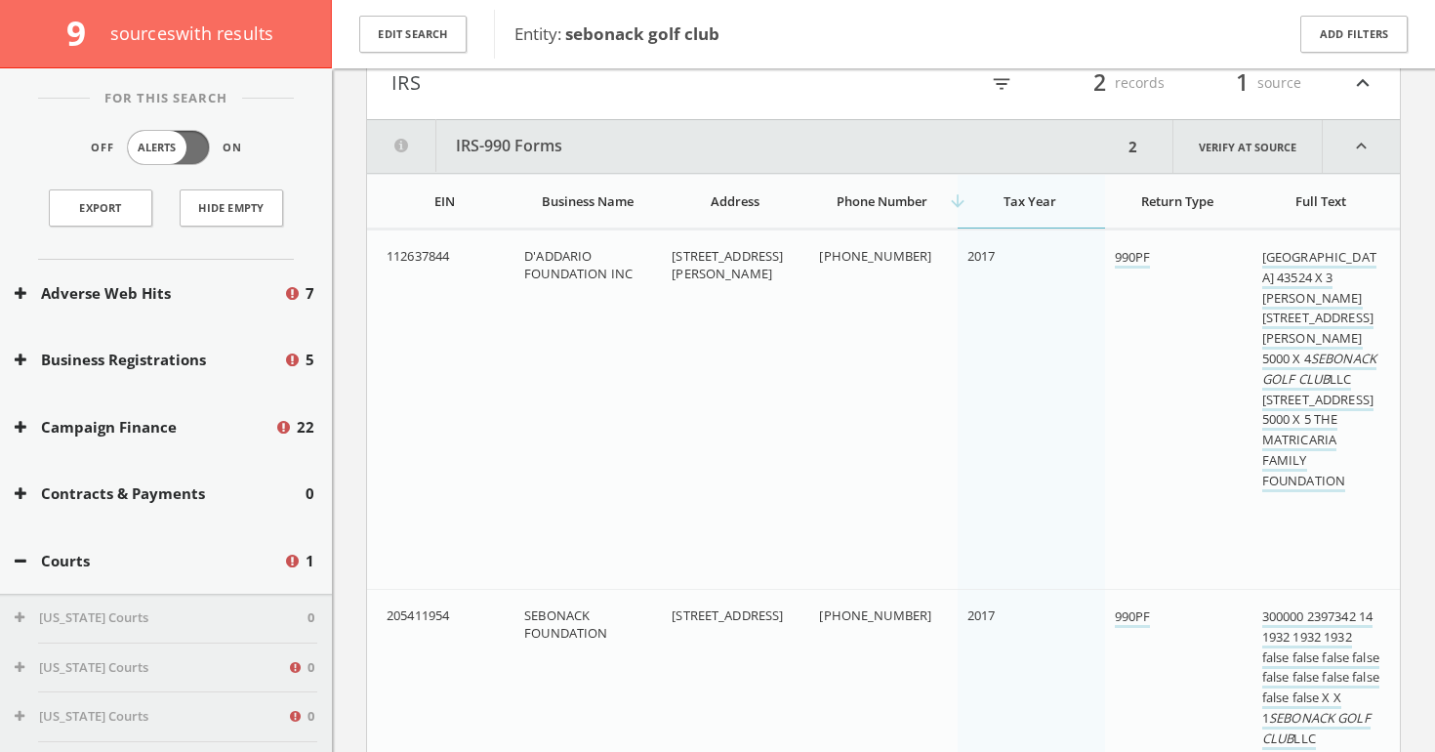
scroll to position [809, 0]
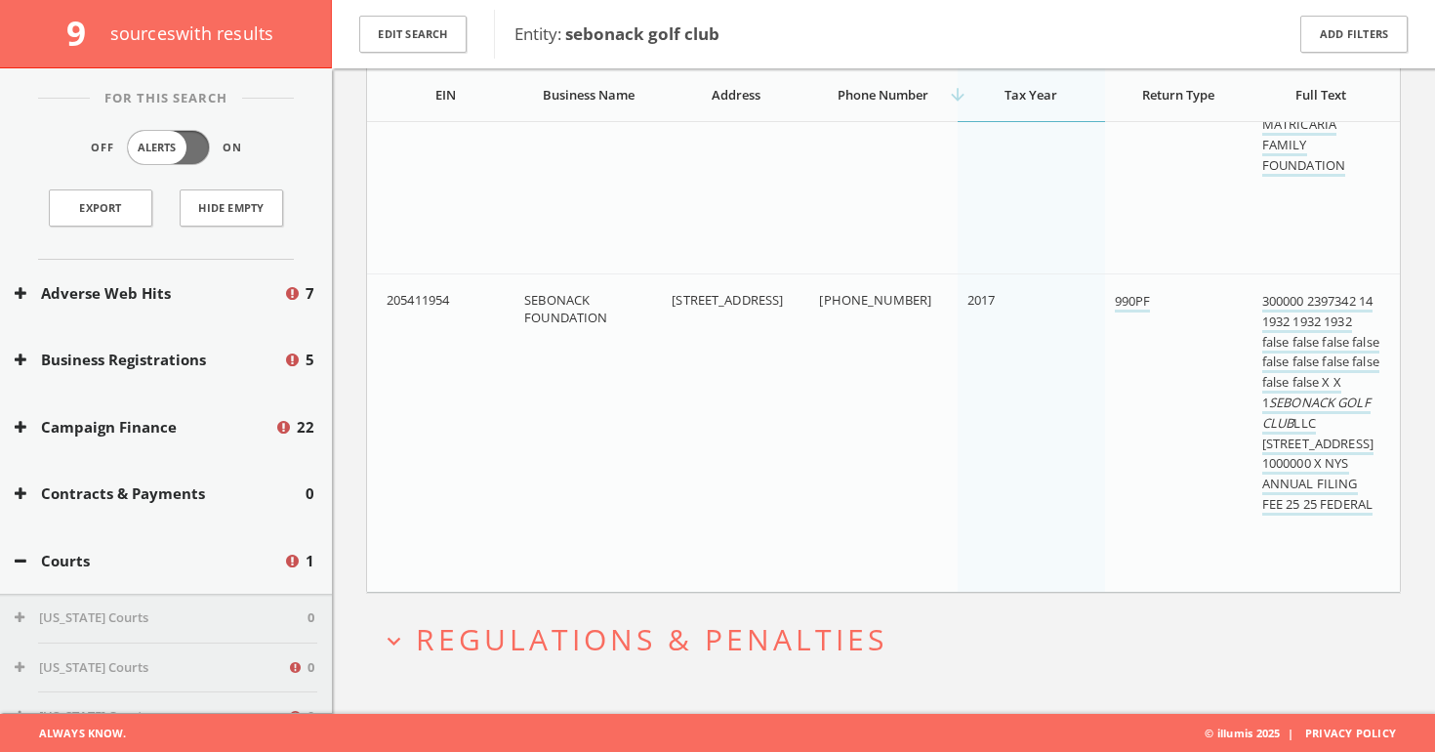
click at [679, 651] on span "Regulations & Penalties" at bounding box center [652, 639] width 472 height 40
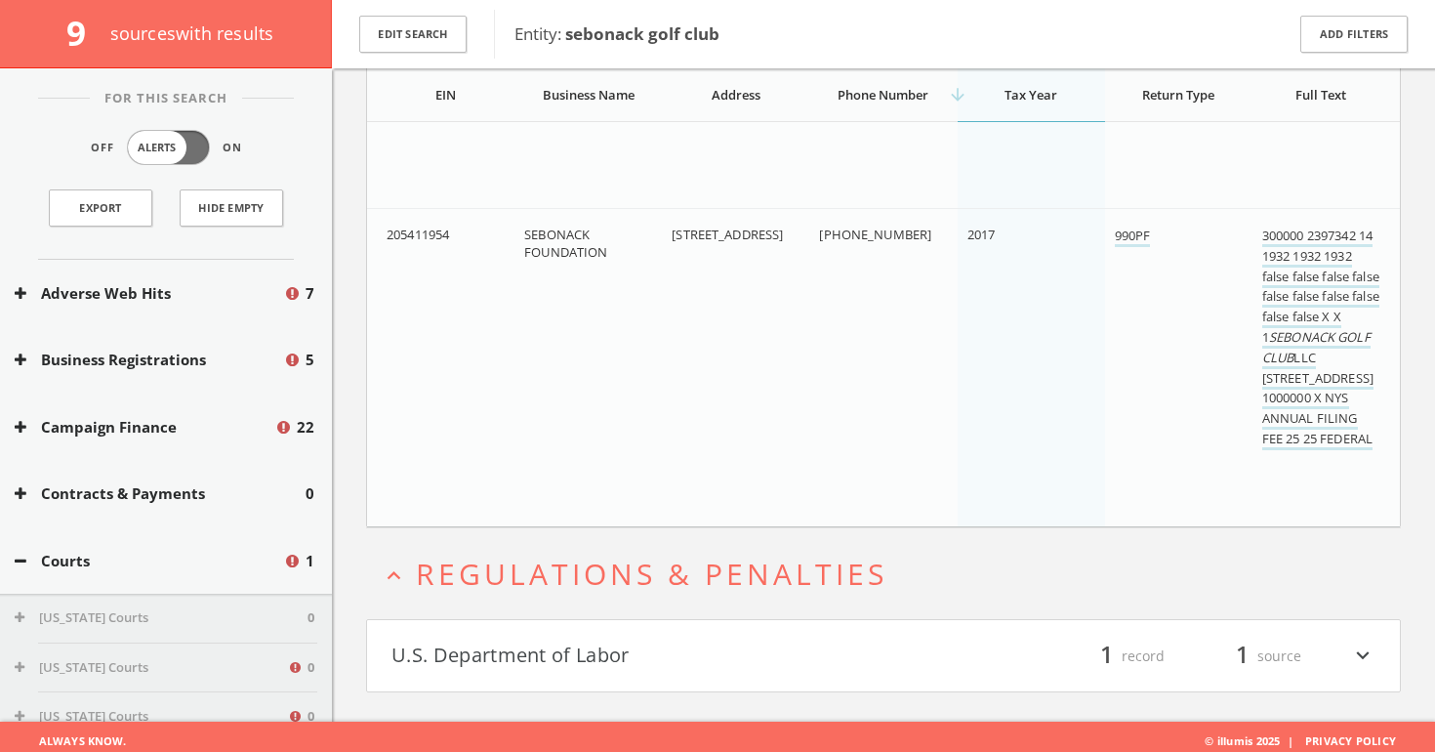
scroll to position [1208, 0]
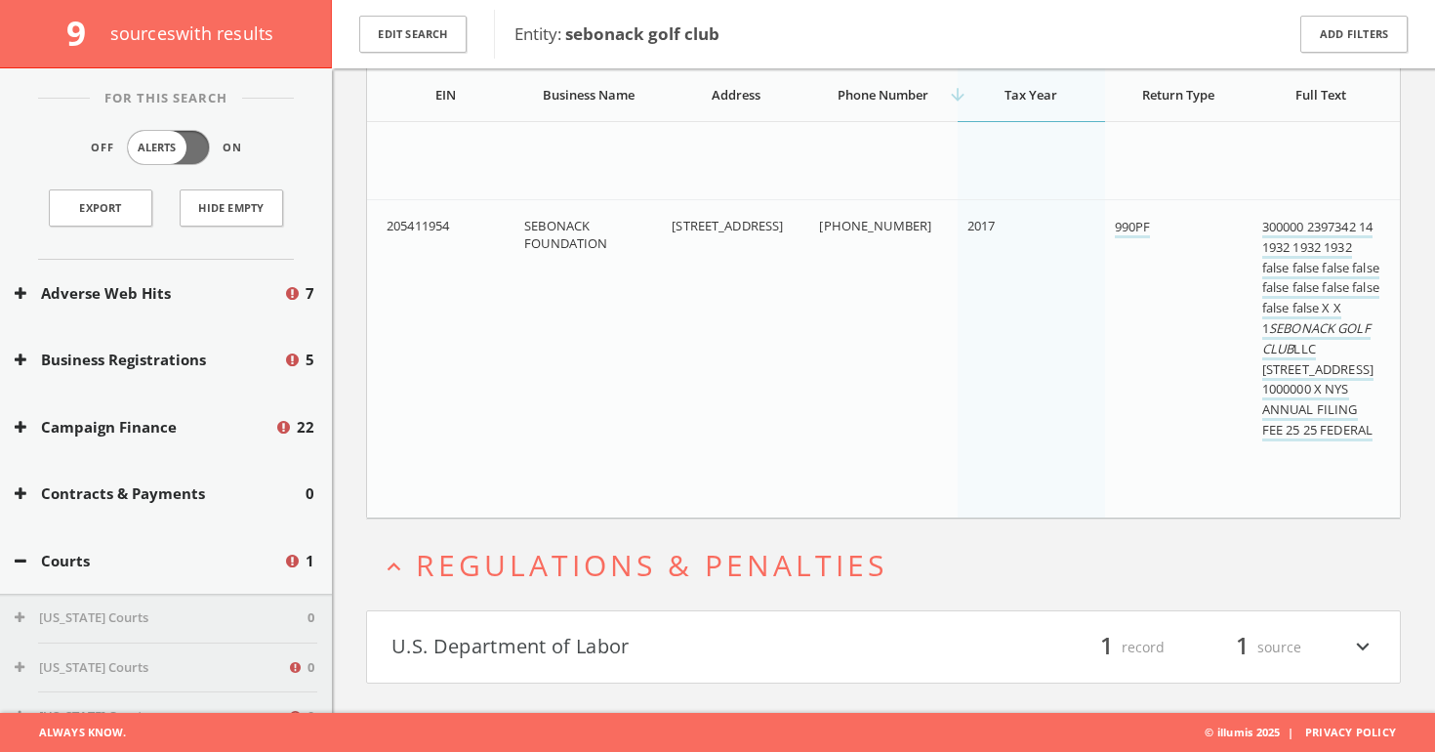
click at [748, 657] on button "U.S. Department of Labor" at bounding box center [638, 647] width 492 height 33
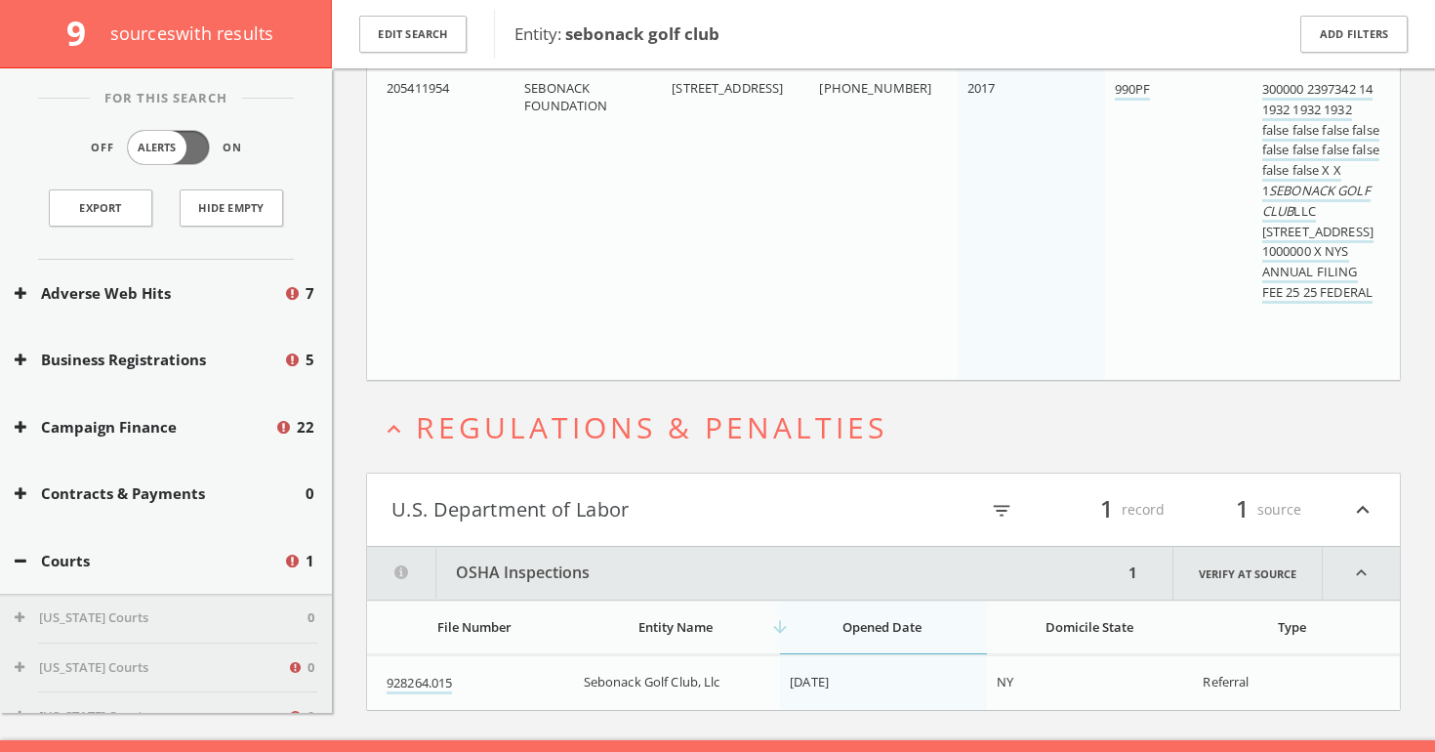
scroll to position [1373, 0]
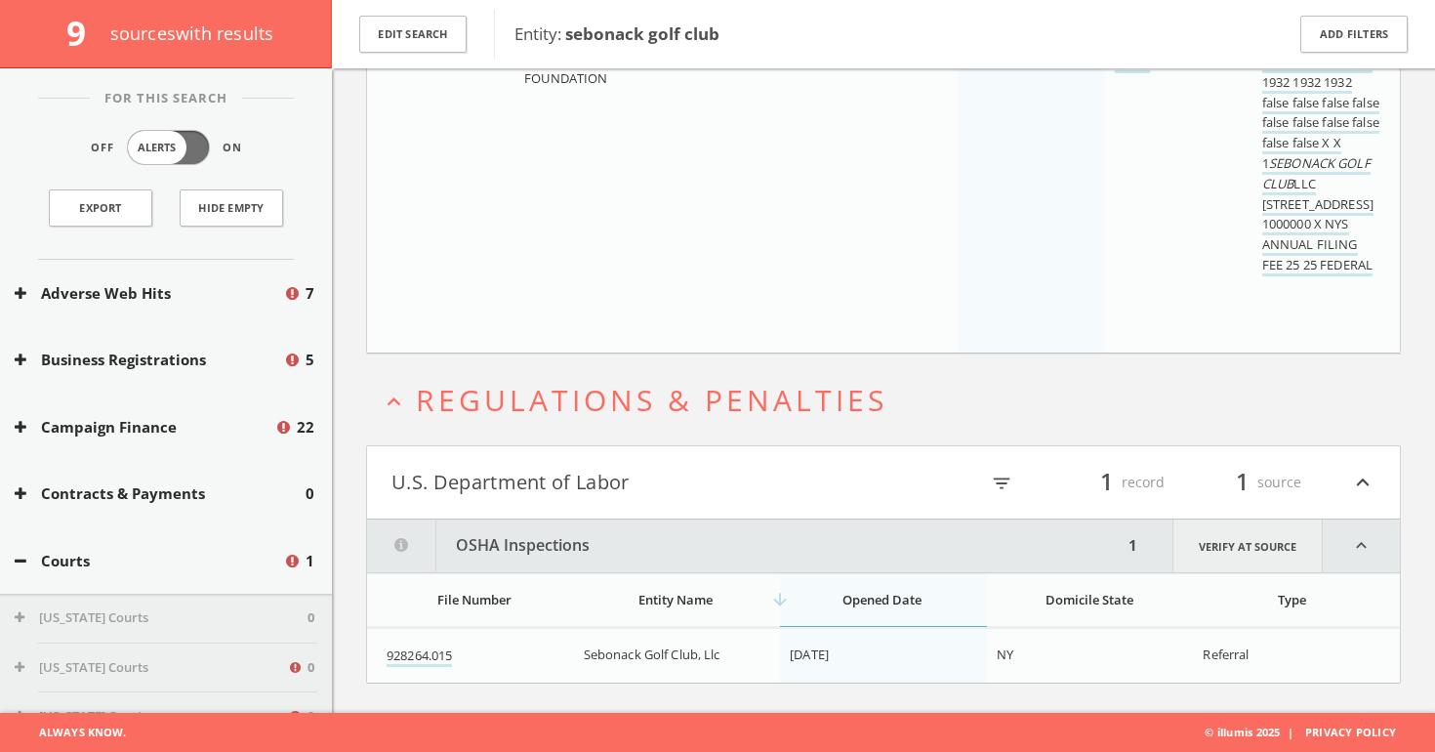
click at [1227, 549] on link "Verify at source" at bounding box center [1248, 545] width 150 height 53
drag, startPoint x: 480, startPoint y: 651, endPoint x: 365, endPoint y: 650, distance: 115.2
copy table "File Number Entity Name arrow_downward Opened Date Domicile State Type File Num…"
click at [519, 633] on td "928264.015" at bounding box center [470, 656] width 207 height 55
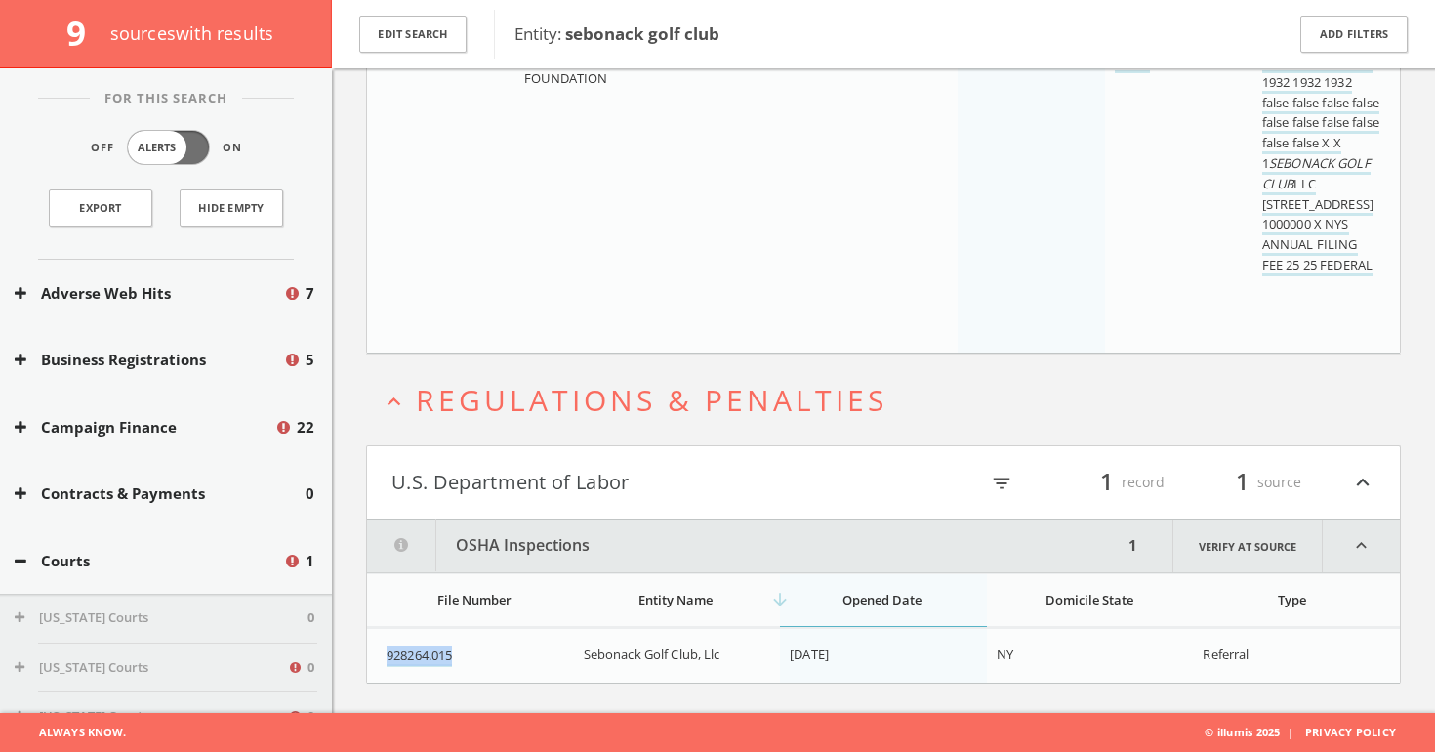
drag, startPoint x: 473, startPoint y: 650, endPoint x: 377, endPoint y: 655, distance: 95.8
click at [377, 655] on td "928264.015" at bounding box center [470, 656] width 207 height 55
copy link "928264.015"
click at [765, 486] on button "U.S. Department of Labor" at bounding box center [638, 482] width 492 height 33
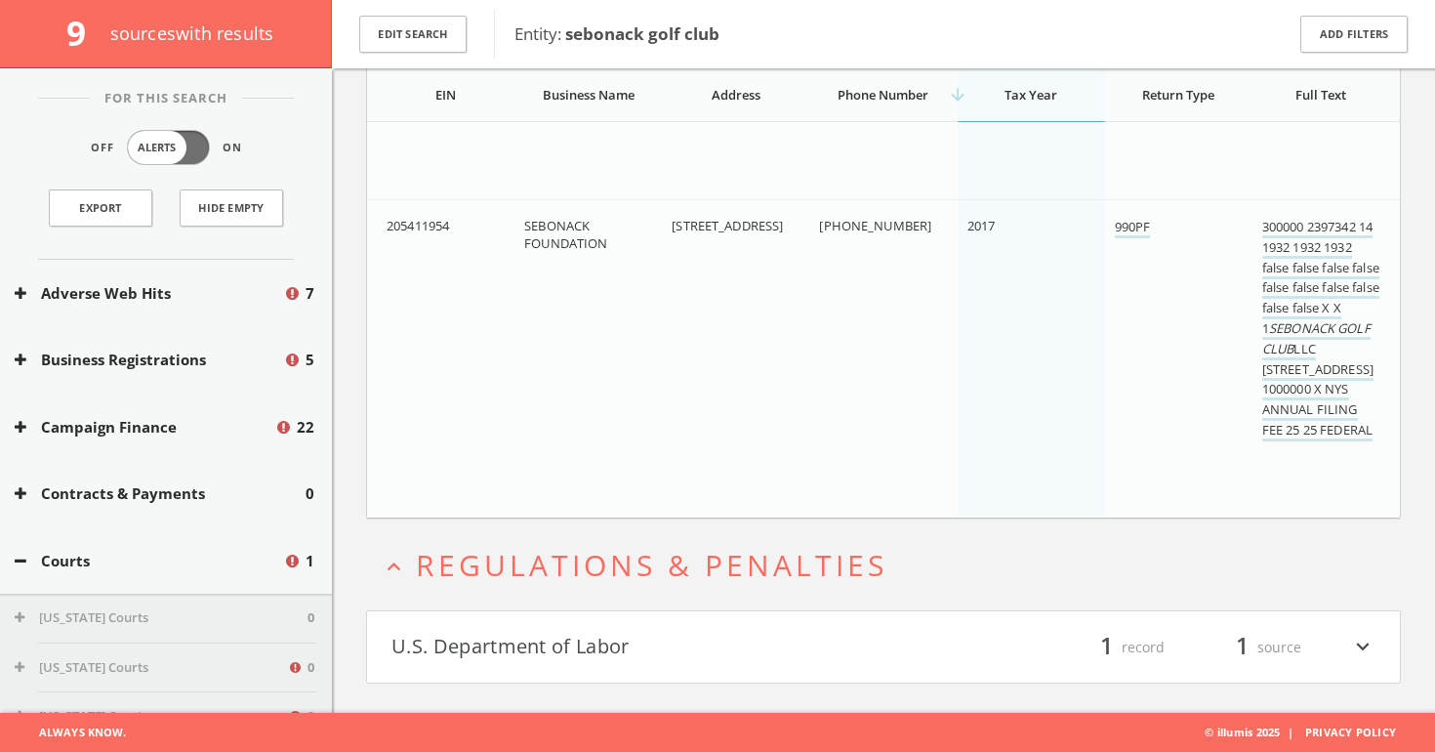
click at [601, 651] on button "U.S. Department of Labor" at bounding box center [638, 647] width 492 height 33
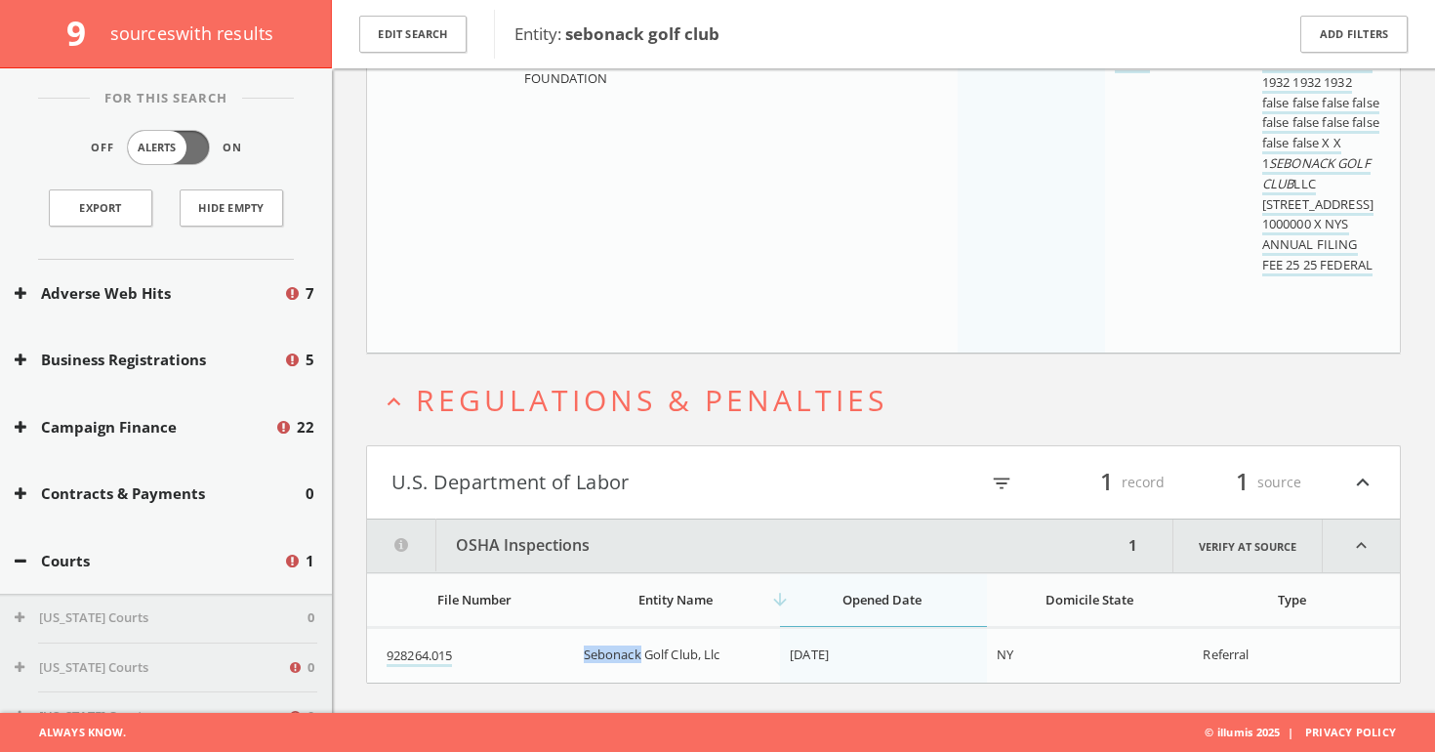
drag, startPoint x: 580, startPoint y: 657, endPoint x: 642, endPoint y: 659, distance: 61.5
click at [642, 659] on td "Sebonack Golf Club, Llc" at bounding box center [677, 656] width 207 height 55
copy span "Sebonack"
click at [677, 453] on h4 "U.S. Department of Labor filter_list 1 record 1 source expand_less" at bounding box center [883, 482] width 1033 height 72
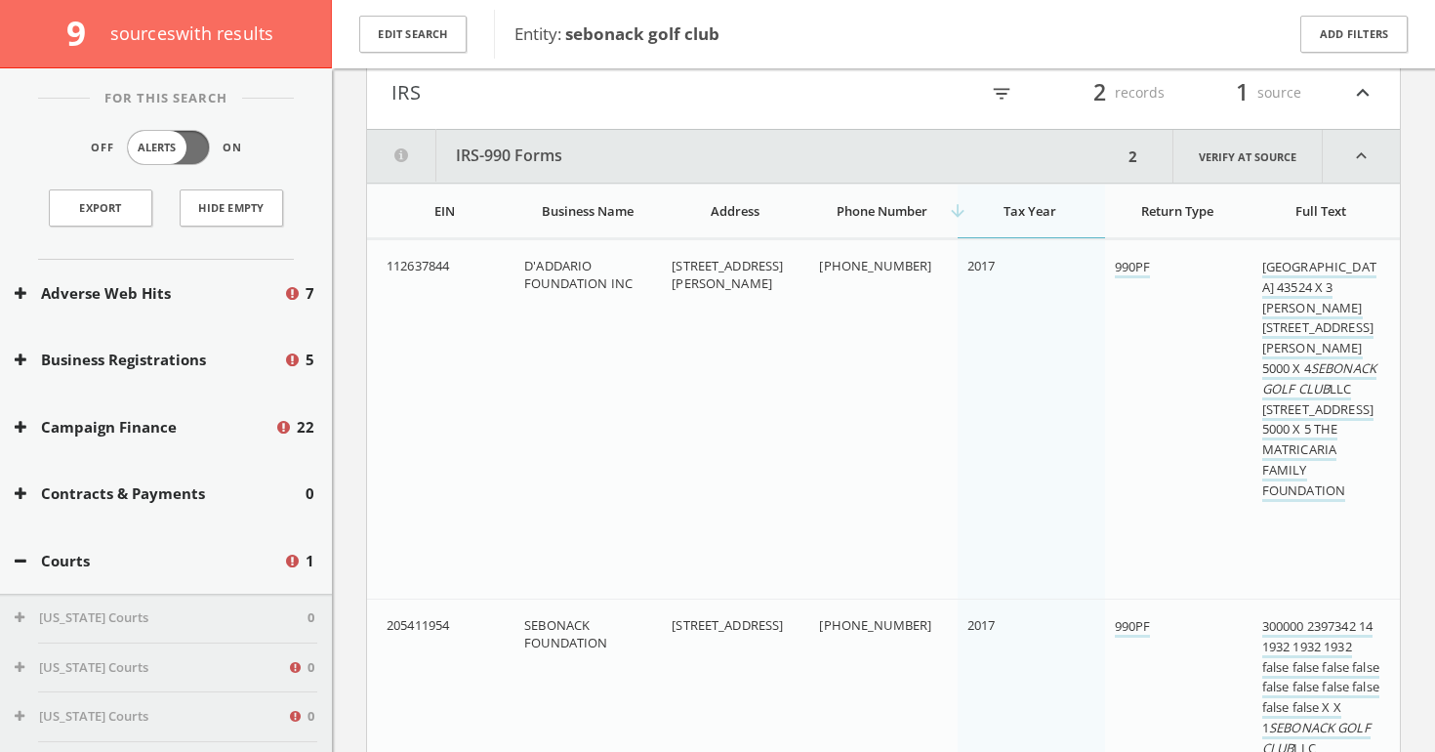
scroll to position [801, 0]
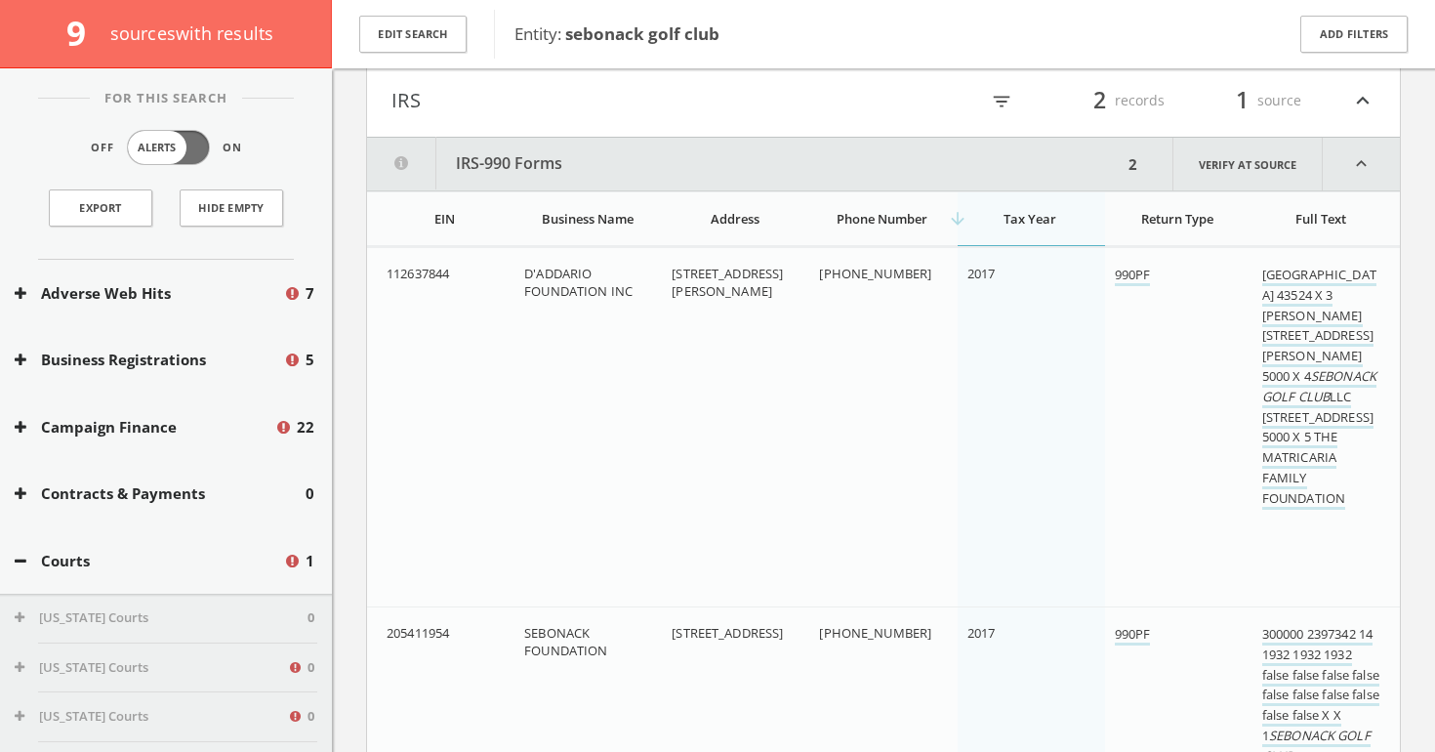
click at [694, 148] on button "IRS-990 Forms" at bounding box center [745, 164] width 756 height 53
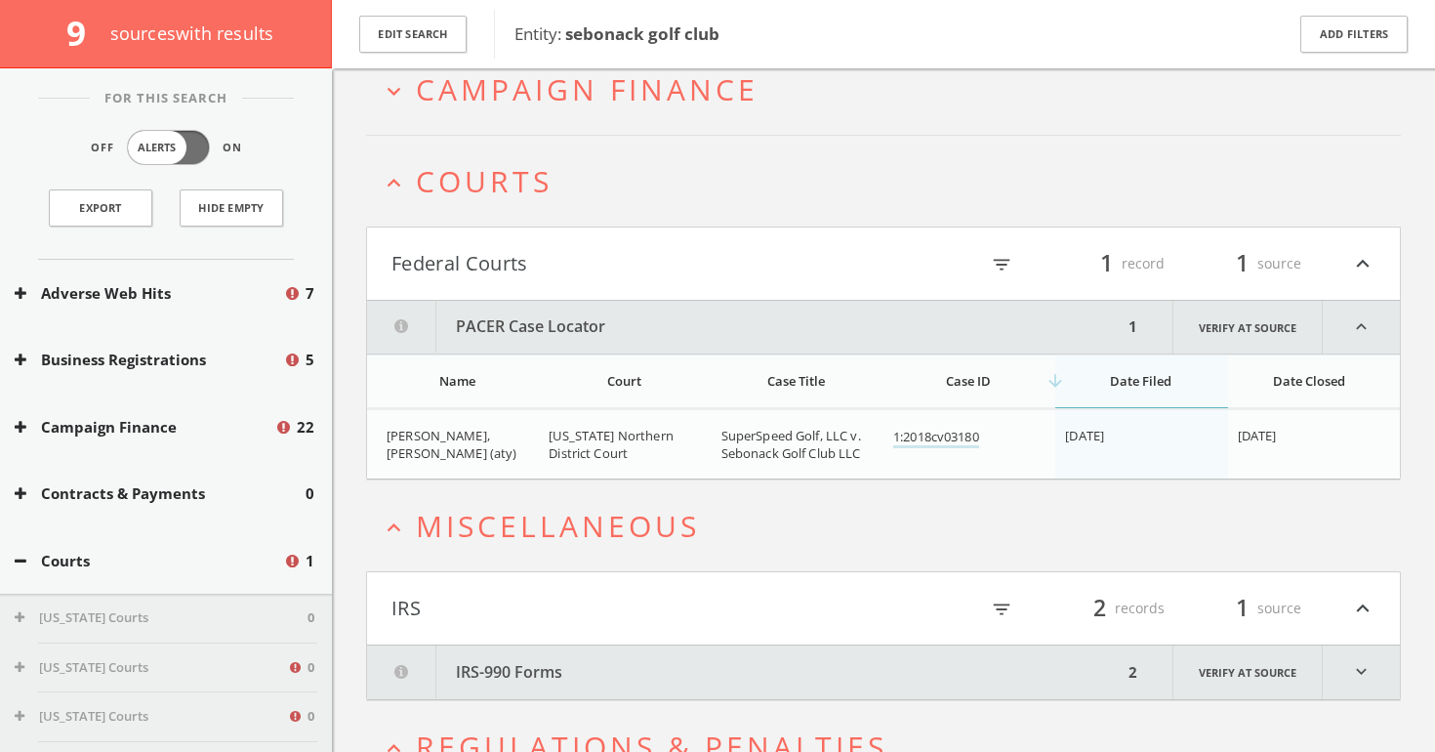
scroll to position [300, 0]
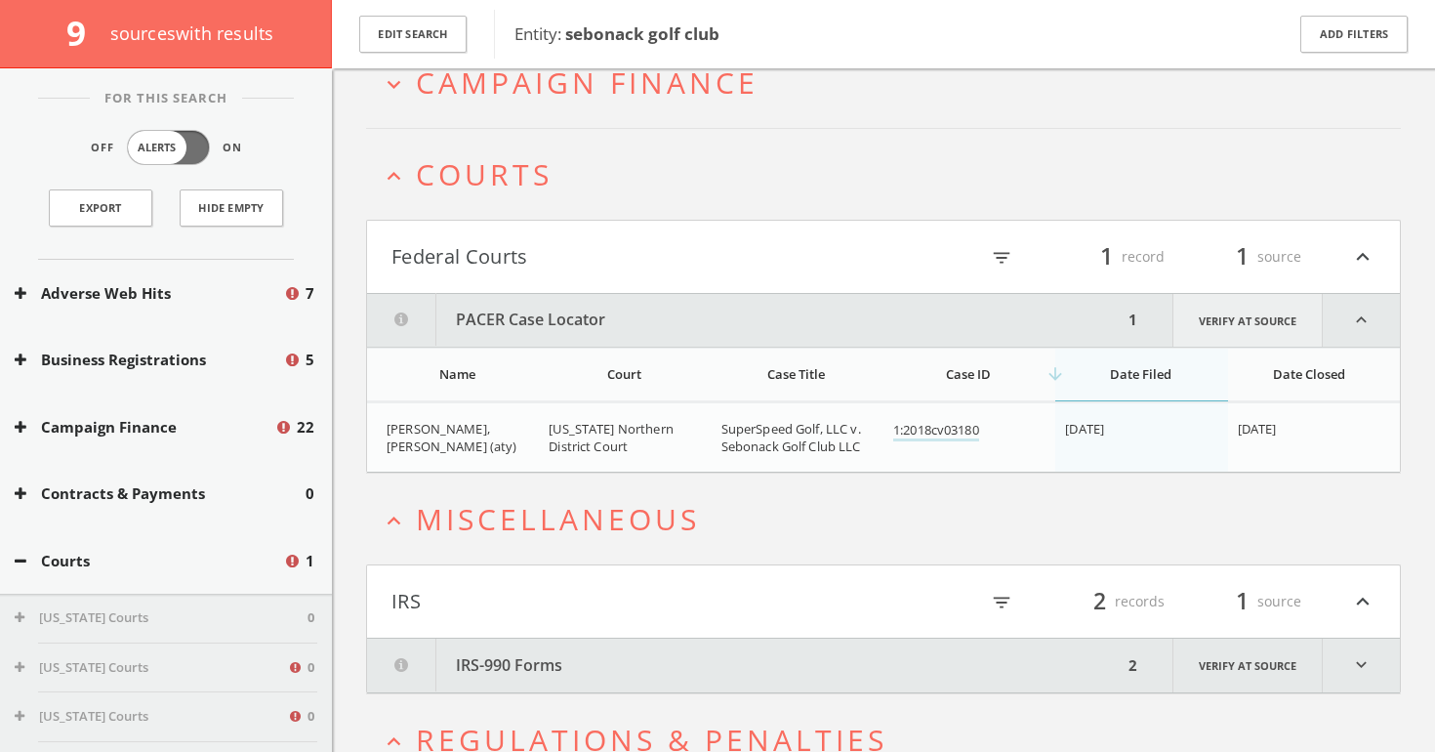
click at [1245, 323] on link "Verify at source" at bounding box center [1248, 320] width 150 height 53
drag, startPoint x: 1013, startPoint y: 433, endPoint x: 891, endPoint y: 436, distance: 121.1
click at [891, 436] on td "1:2018cv03180" at bounding box center [970, 437] width 172 height 69
copy link "1:2018cv03180"
drag, startPoint x: 884, startPoint y: 446, endPoint x: 726, endPoint y: 435, distance: 157.6
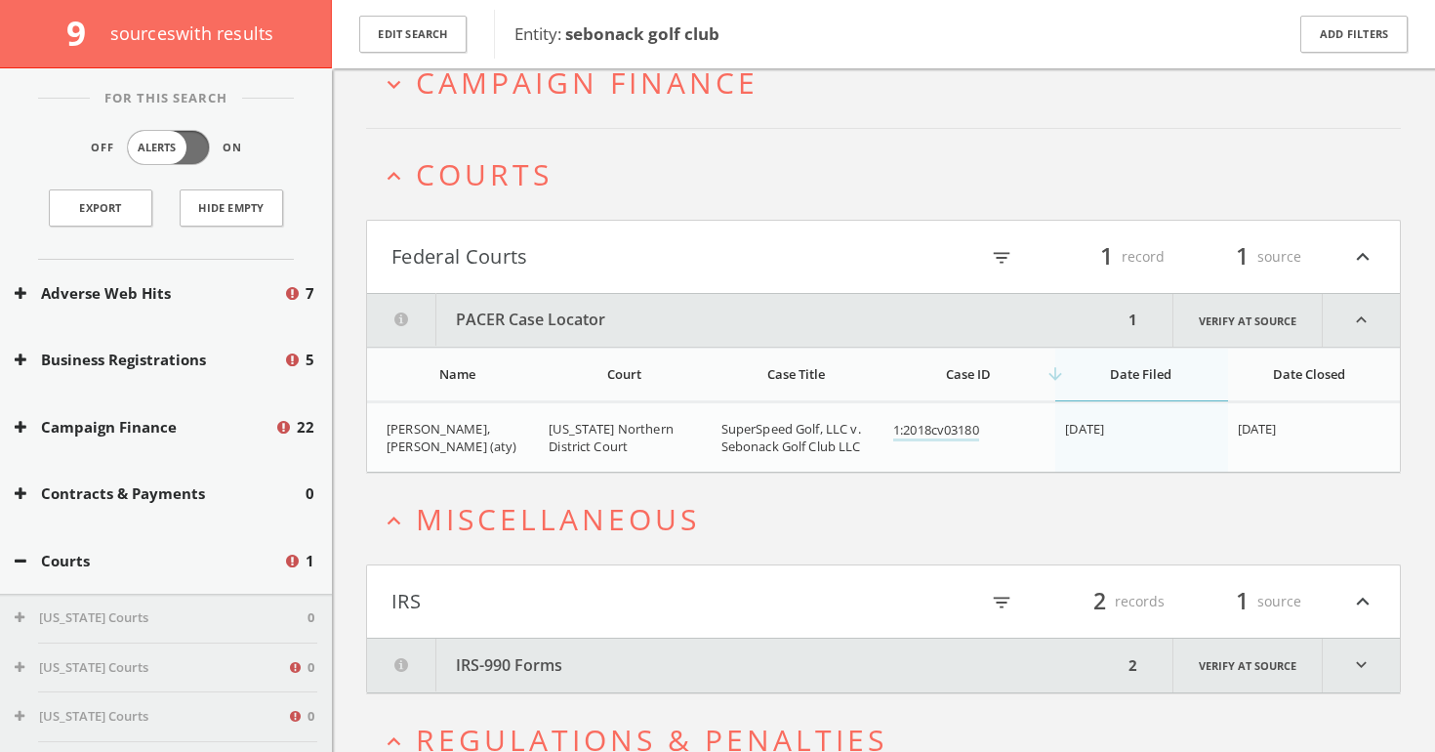
click at [726, 435] on tr "[PERSON_NAME], [PERSON_NAME] (aty) [US_STATE] Northern District Court SuperSpee…" at bounding box center [883, 437] width 1033 height 69
drag, startPoint x: 723, startPoint y: 434, endPoint x: 878, endPoint y: 452, distance: 156.4
click at [878, 452] on td "SuperSpeed Golf, LLC v. Sebonack Golf Club LLC" at bounding box center [798, 437] width 172 height 69
copy span "SuperSpeed Golf, LLC v. Sebonack Golf Club LLC"
click at [896, 475] on h2 "expand_less Miscellaneous" at bounding box center [883, 519] width 1035 height 91
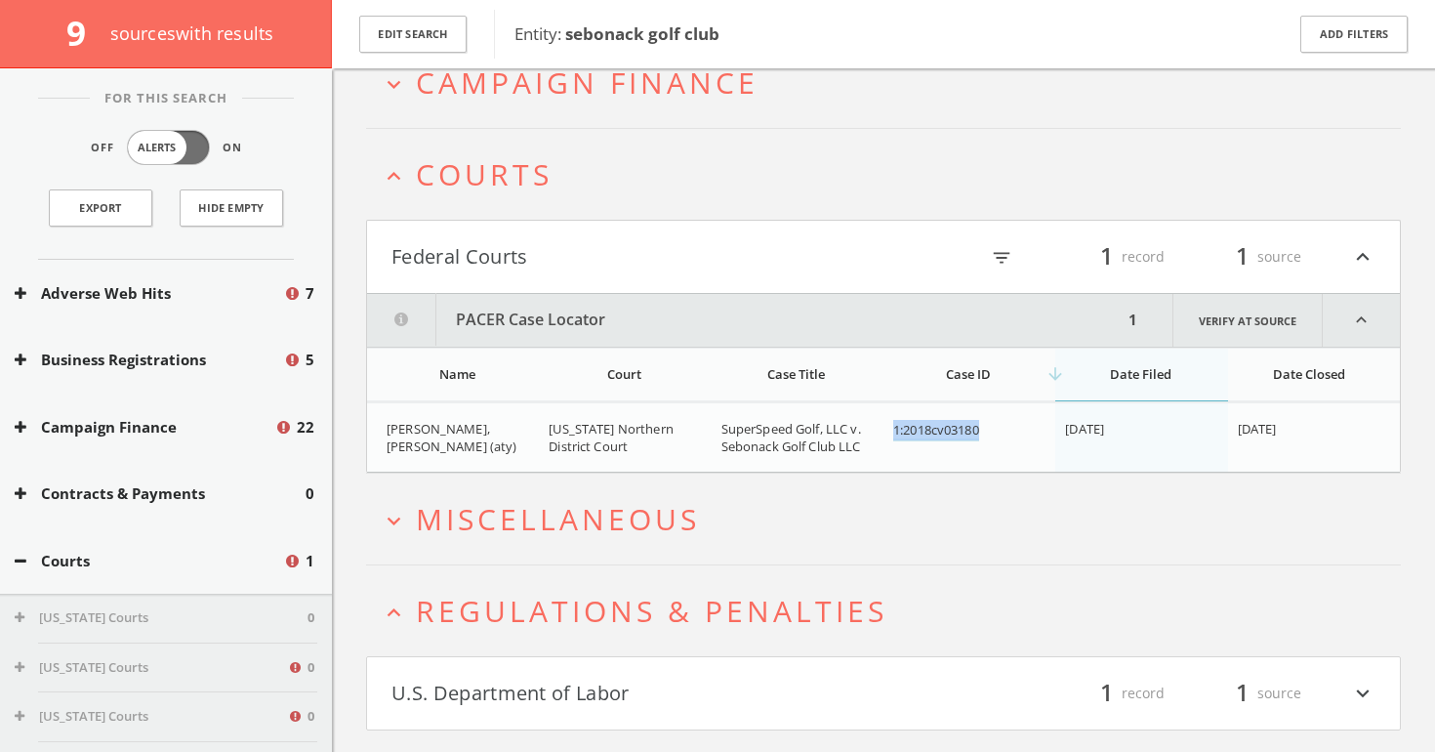
copy link "1:2018cv03180"
drag, startPoint x: 1001, startPoint y: 429, endPoint x: 885, endPoint y: 430, distance: 116.2
click at [885, 430] on td "1:2018cv03180" at bounding box center [970, 437] width 172 height 69
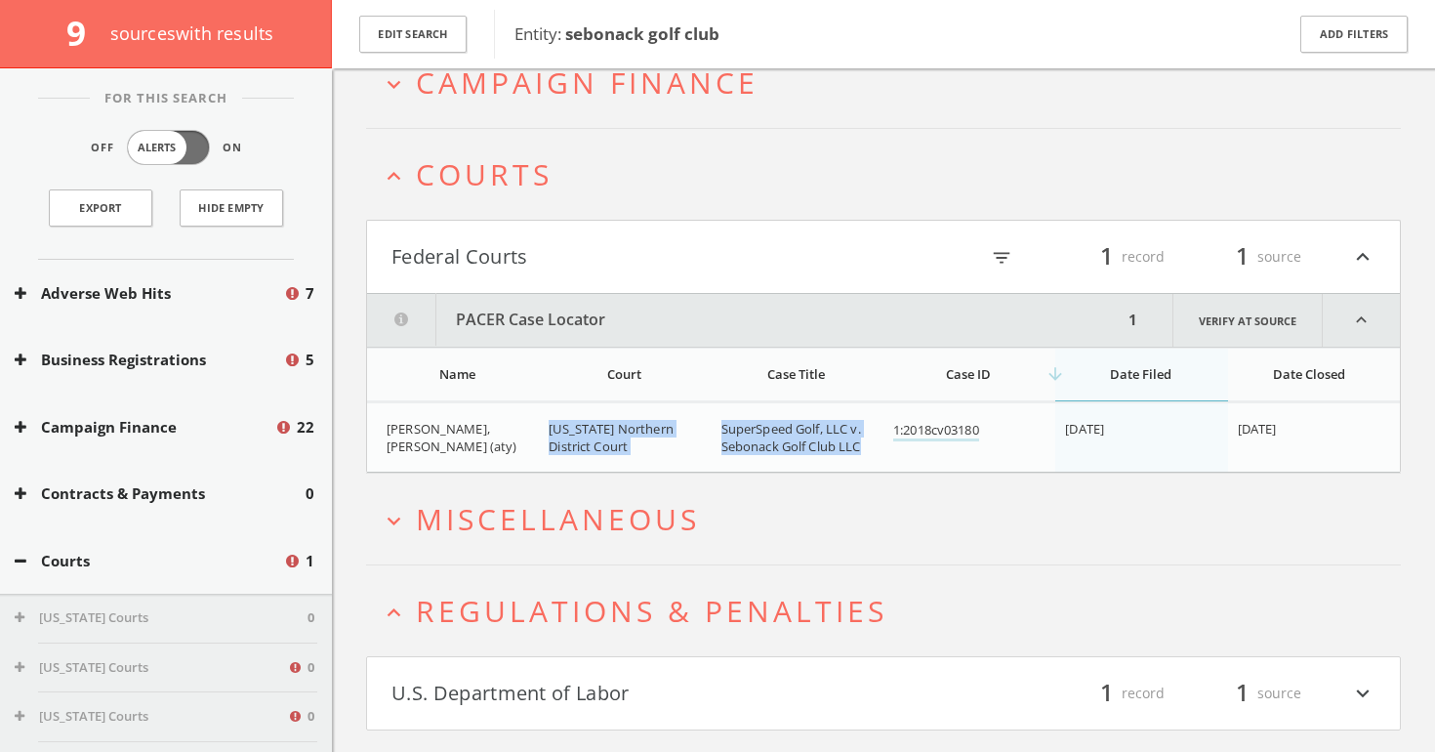
drag, startPoint x: 861, startPoint y: 449, endPoint x: 710, endPoint y: 416, distance: 154.9
click at [710, 416] on tr "[PERSON_NAME], [PERSON_NAME] (aty) [US_STATE] Northern District Court SuperSpee…" at bounding box center [883, 437] width 1033 height 69
copy tr "[US_STATE] Northern District Court SuperSpeed Golf, LLC v. Sebonack Golf Club L…"
click at [781, 448] on span "SuperSpeed Golf, LLC v. Sebonack Golf Club LLC" at bounding box center [792, 437] width 140 height 35
drag, startPoint x: 881, startPoint y: 450, endPoint x: 719, endPoint y: 420, distance: 164.9
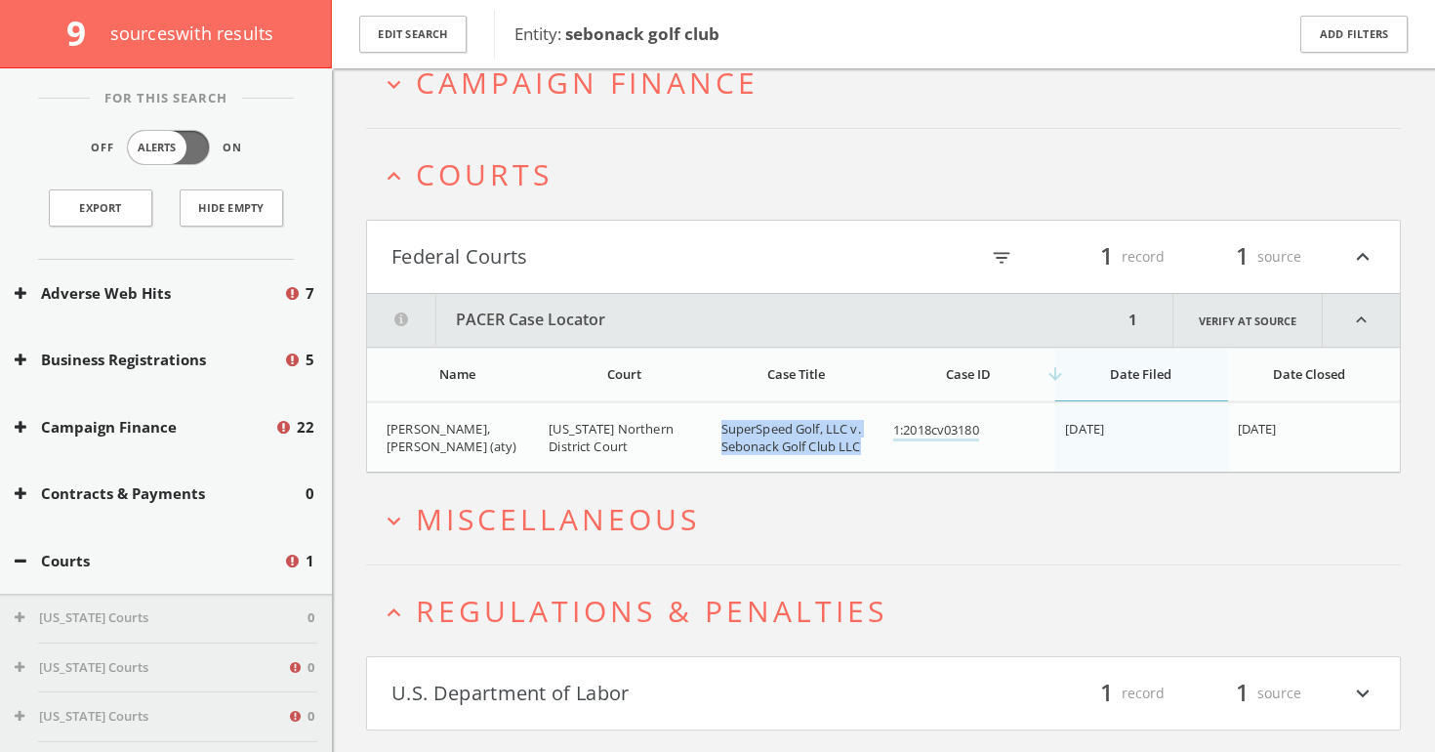
click at [719, 420] on td "SuperSpeed Golf, LLC v. Sebonack Golf Club LLC" at bounding box center [798, 437] width 172 height 69
copy span "SuperSpeed Golf, LLC v. Sebonack Golf Club LLC"
click at [553, 143] on h2 "expand_less Courts" at bounding box center [883, 174] width 1035 height 91
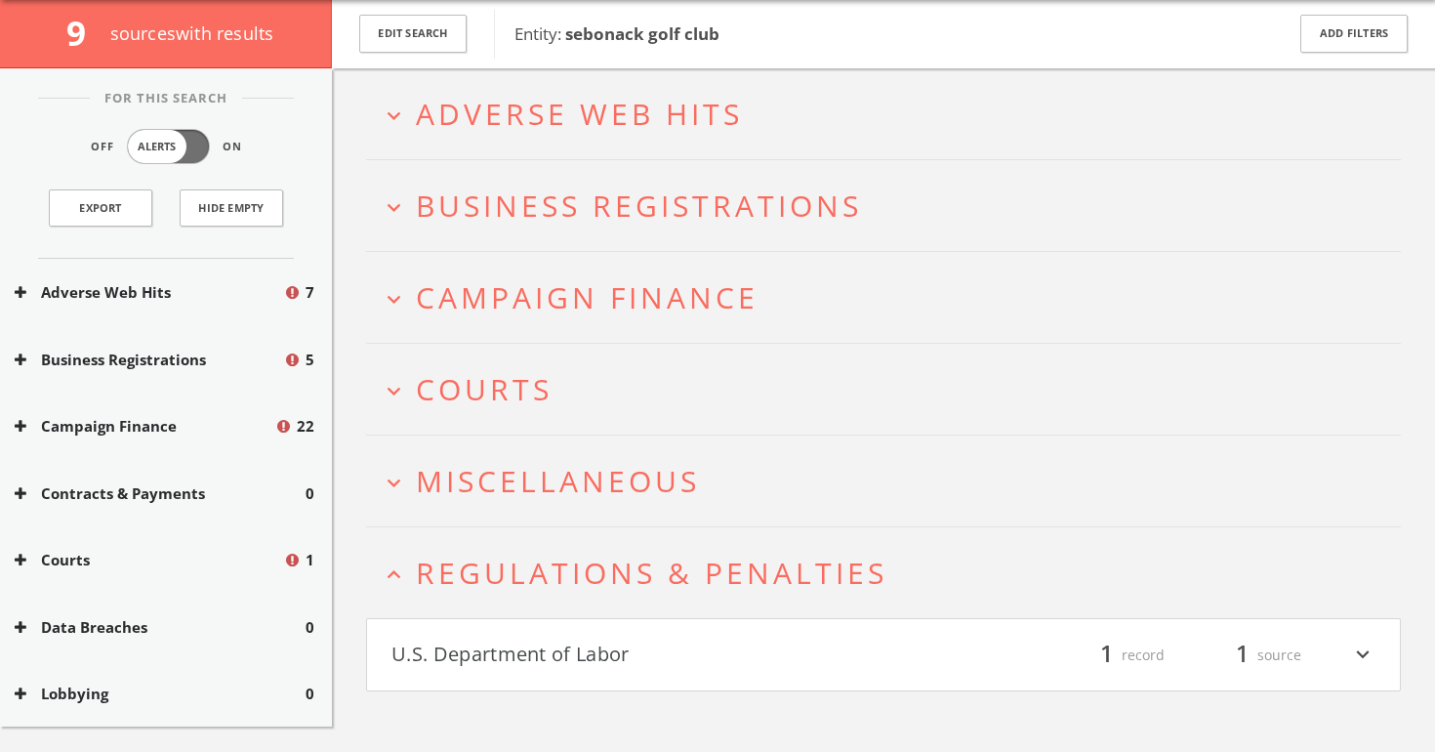
scroll to position [0, 0]
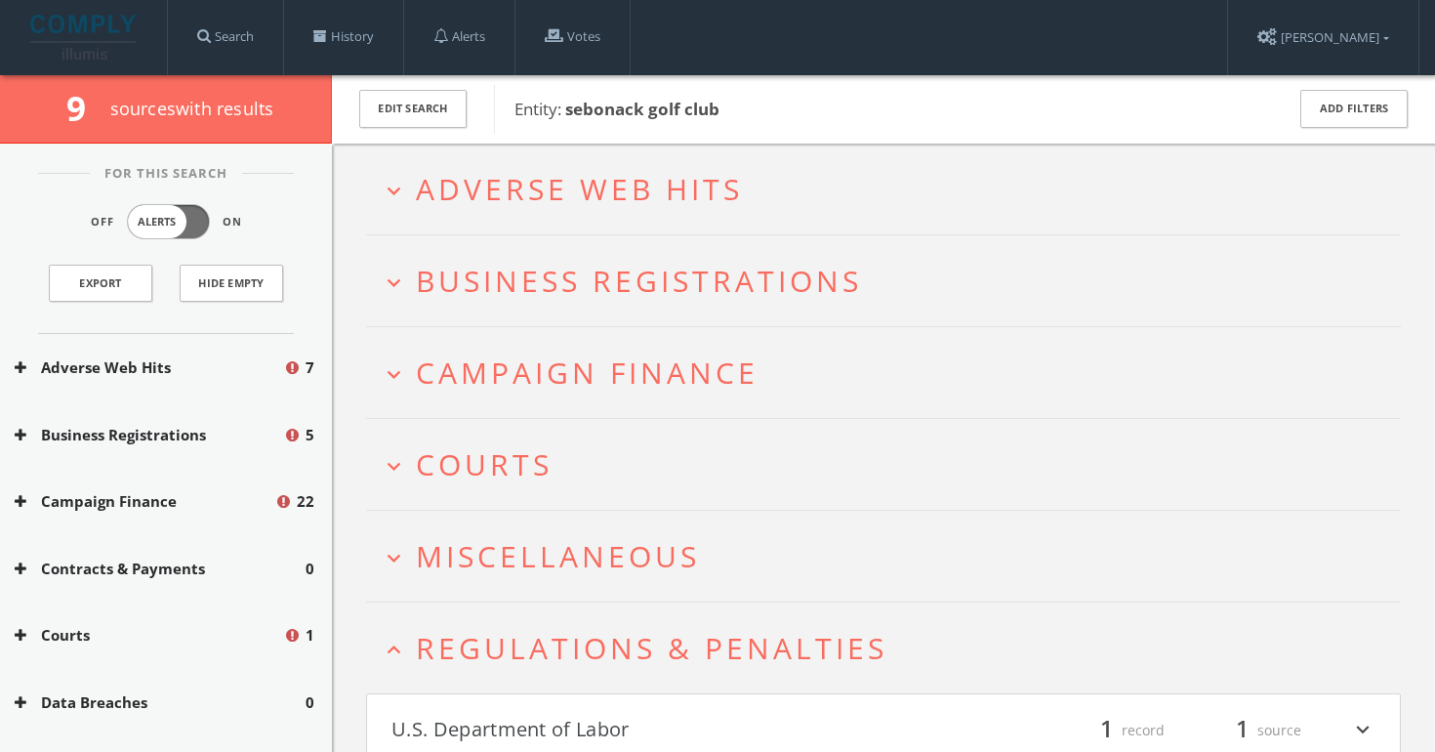
click at [505, 368] on span "Campaign Finance" at bounding box center [587, 372] width 343 height 40
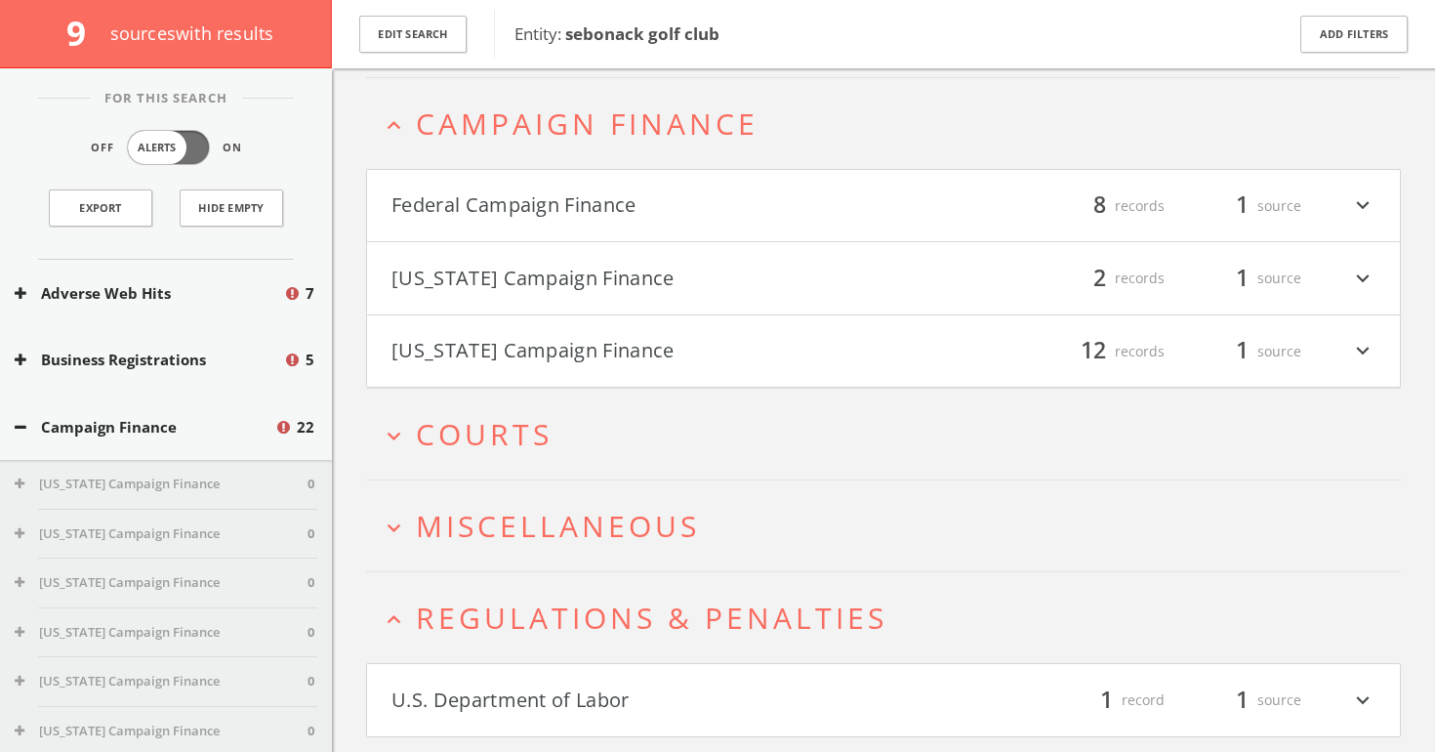
click at [559, 202] on button "Federal Campaign Finance" at bounding box center [638, 205] width 492 height 33
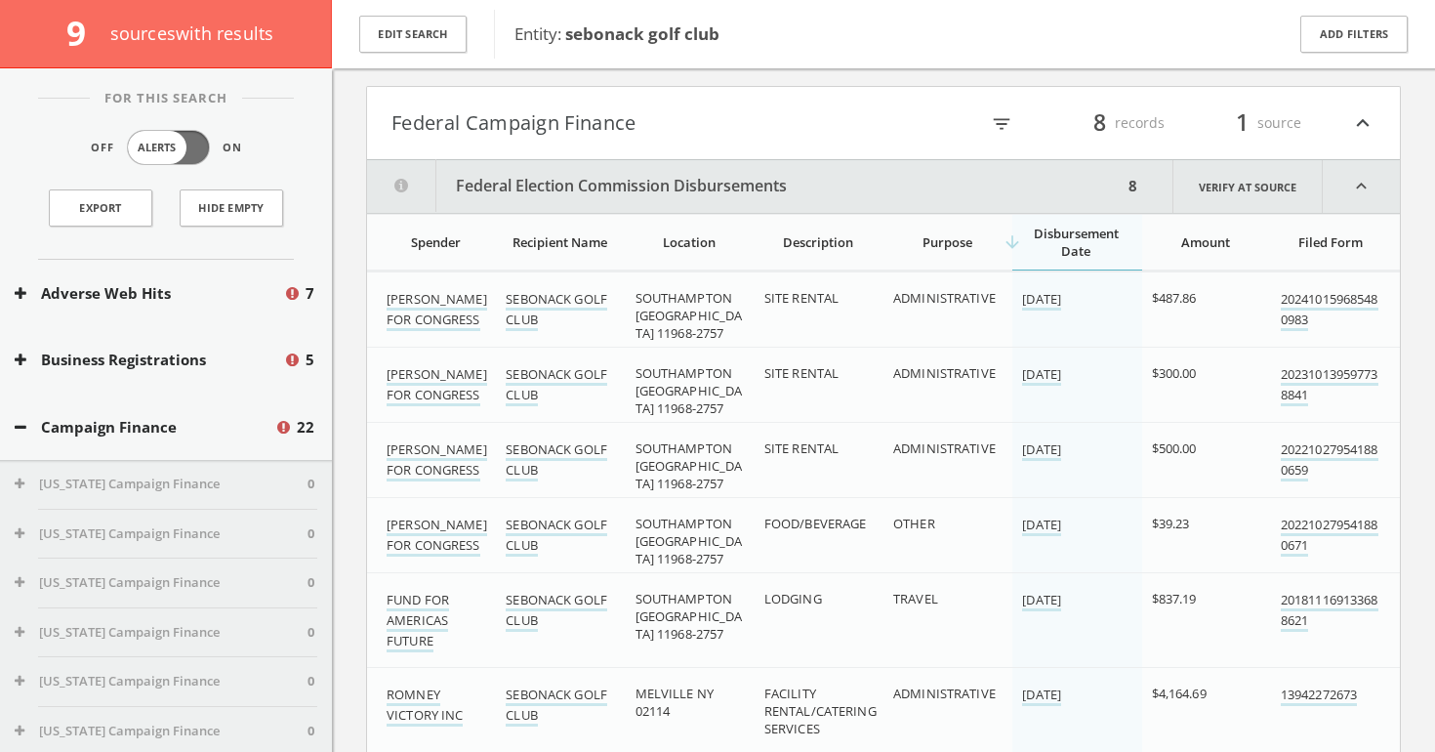
scroll to position [344, 0]
click at [1219, 186] on link "Verify at source" at bounding box center [1248, 184] width 150 height 53
click at [691, 179] on button "Federal Election Commission Disbursements" at bounding box center [745, 184] width 756 height 53
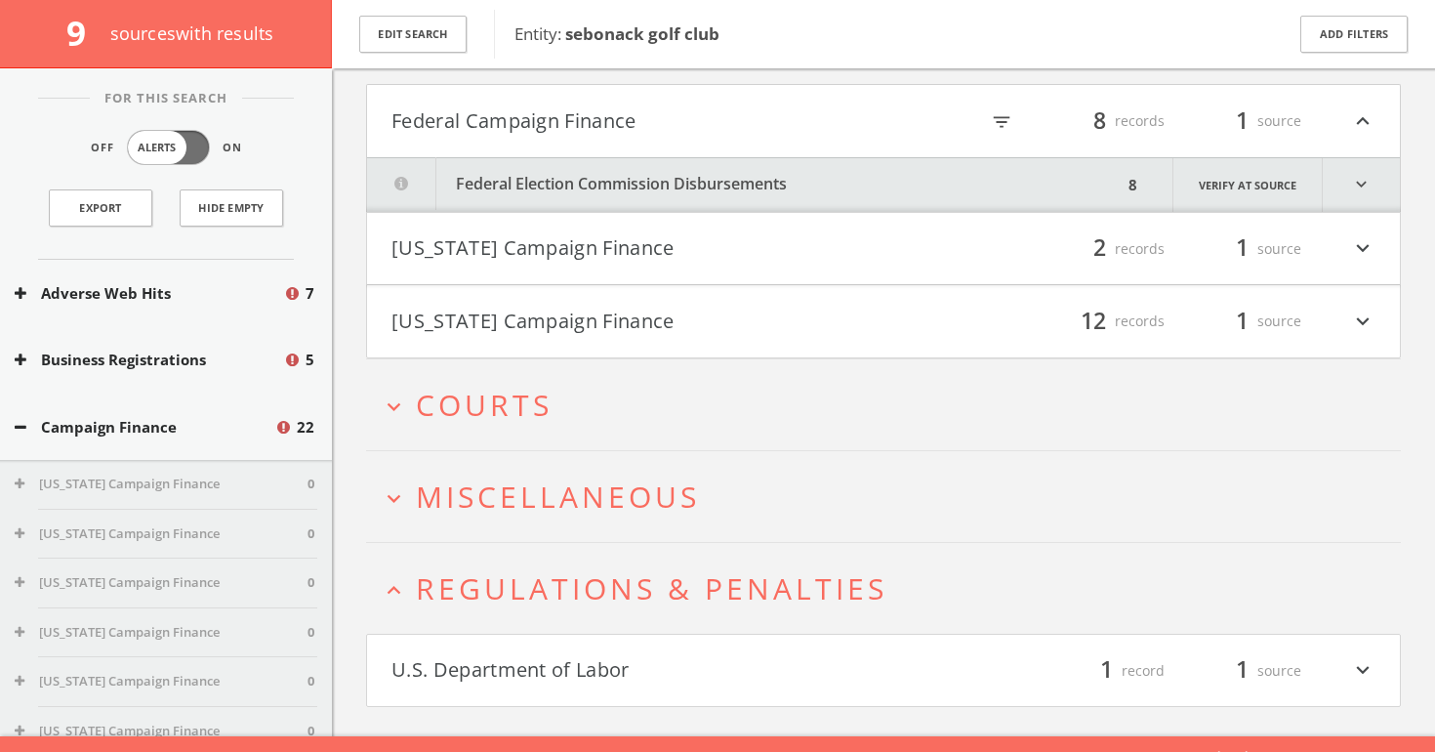
click at [614, 240] on button "[US_STATE] Campaign Finance" at bounding box center [638, 248] width 492 height 33
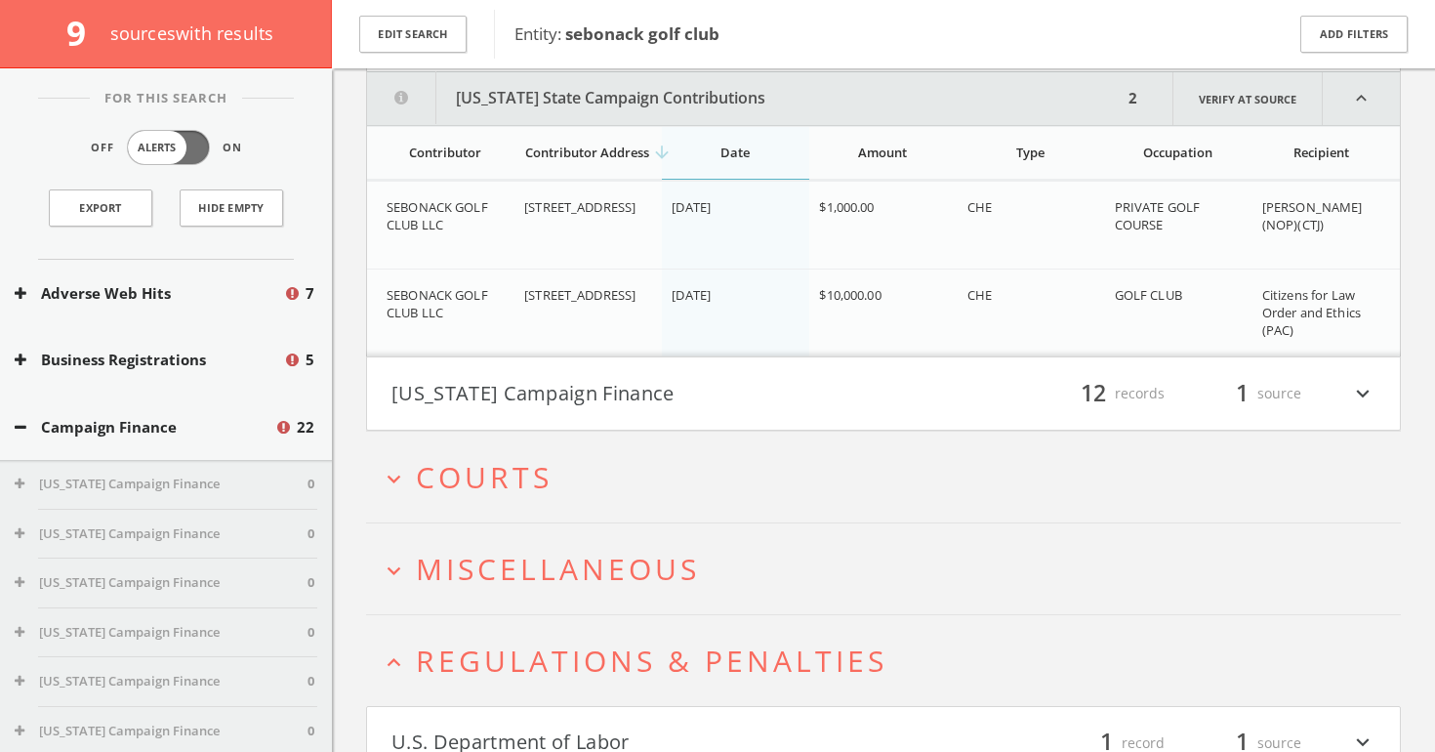
scroll to position [560, 0]
drag, startPoint x: 1263, startPoint y: 292, endPoint x: 1384, endPoint y: 309, distance: 121.2
click at [1384, 309] on td "Citizens for Law Order and Ethics (PAC)" at bounding box center [1326, 311] width 147 height 88
copy span "Citizens for Law Order and Ethics"
click at [735, 378] on button "[US_STATE] Campaign Finance" at bounding box center [638, 390] width 492 height 33
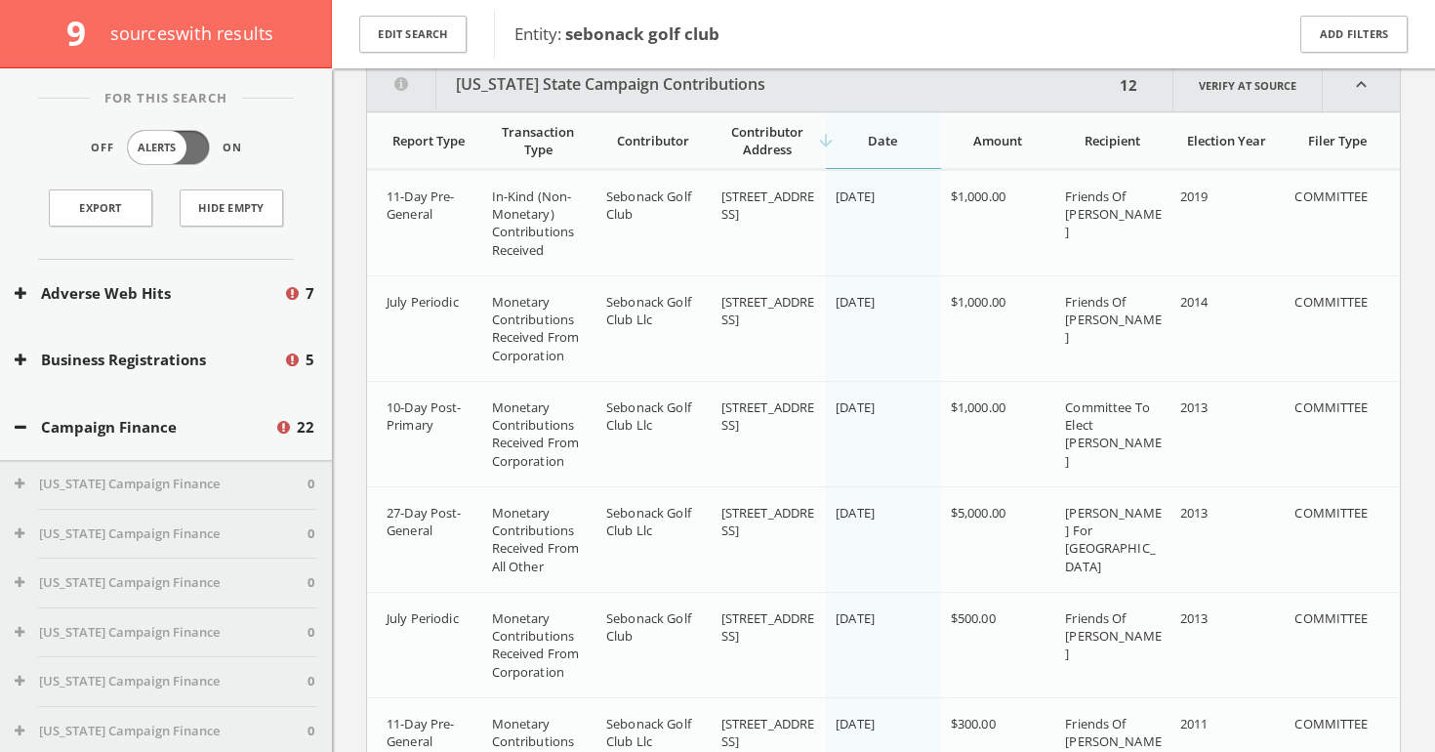
scroll to position [906, 0]
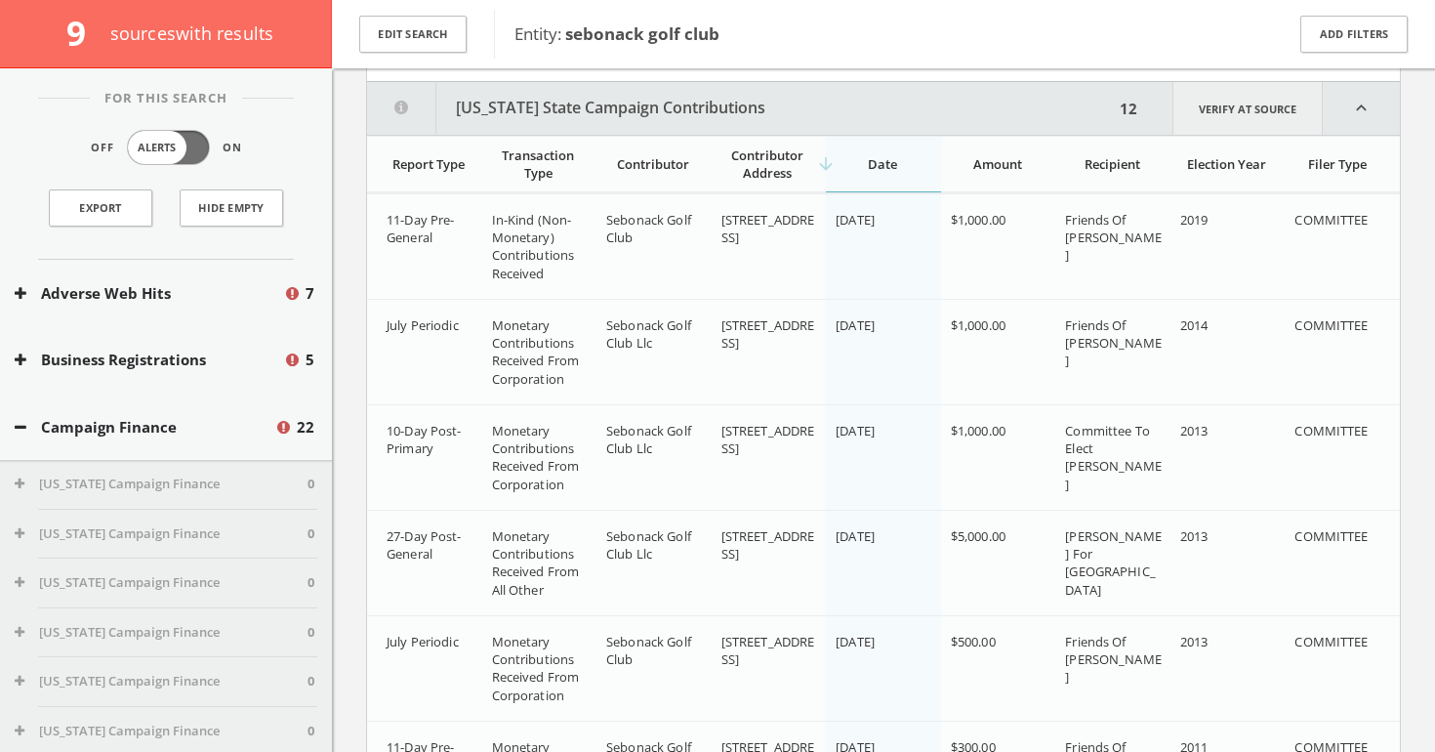
click at [1244, 110] on link "Verify at source" at bounding box center [1248, 108] width 150 height 53
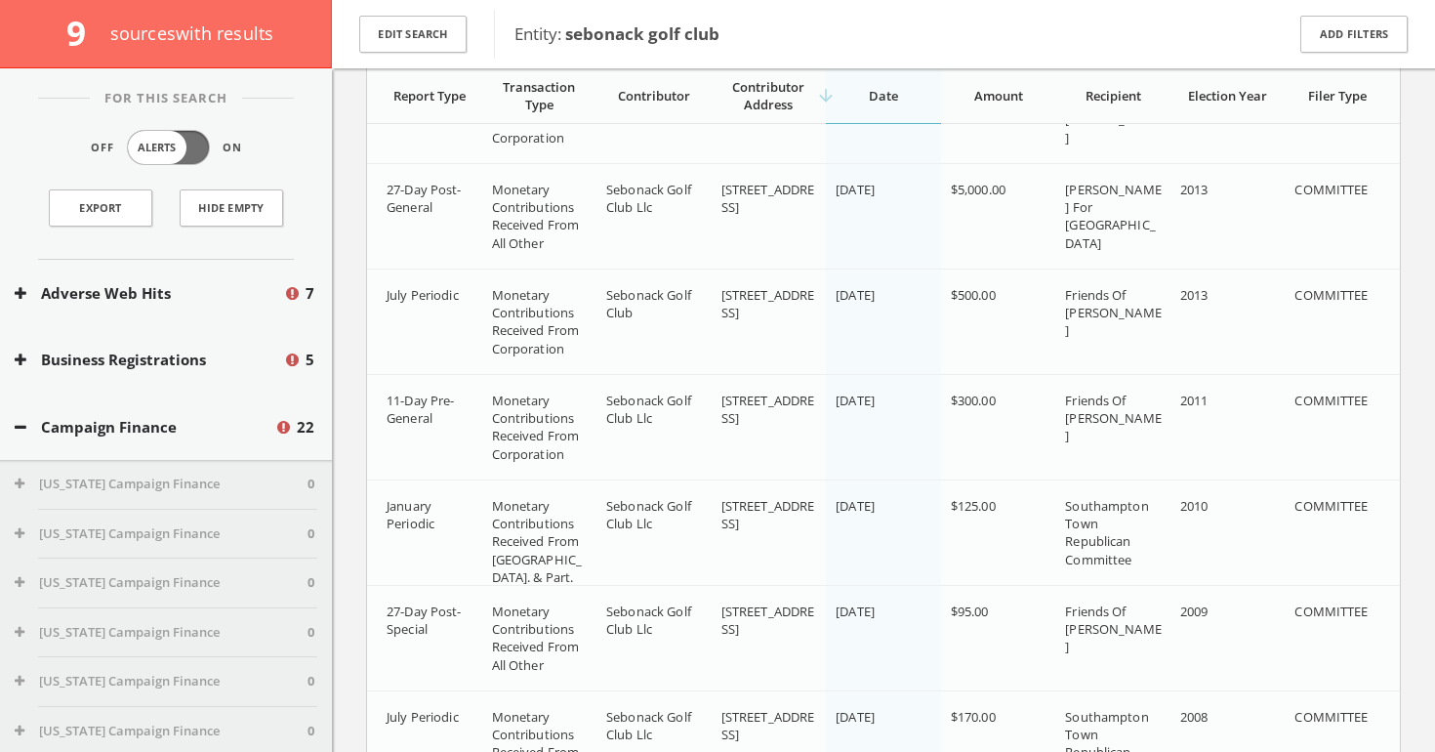
scroll to position [1159, 0]
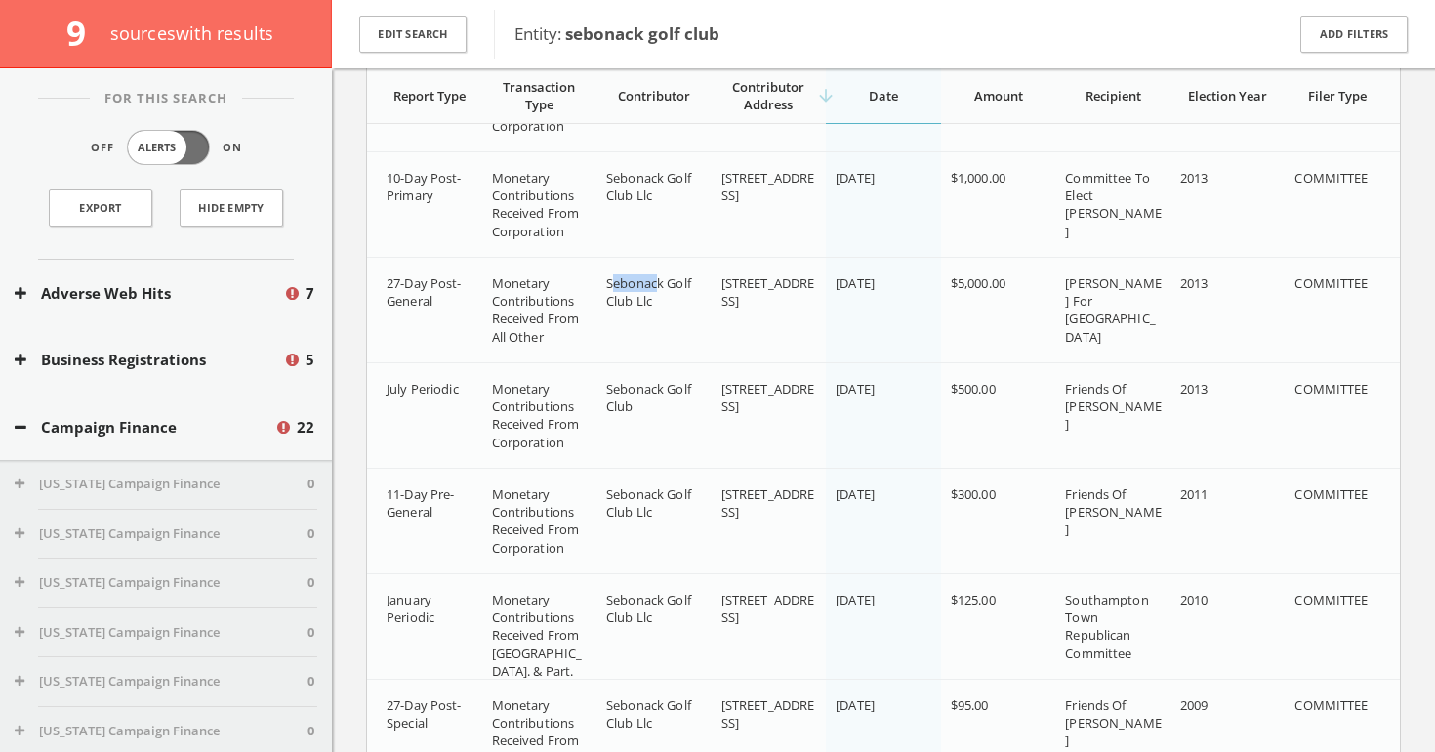
drag, startPoint x: 610, startPoint y: 281, endPoint x: 656, endPoint y: 282, distance: 45.9
click at [656, 282] on span "Sebonack Golf Club Llc" at bounding box center [648, 291] width 85 height 35
click at [644, 282] on span "Sebonack Golf Club Llc" at bounding box center [648, 291] width 85 height 35
